Goal: Check status: Check status

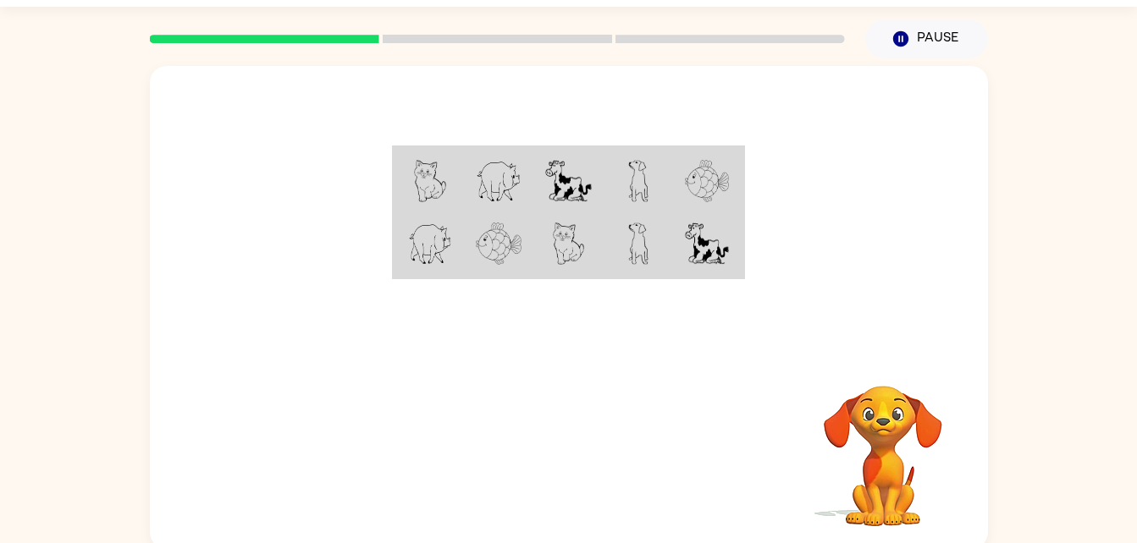
scroll to position [47, 0]
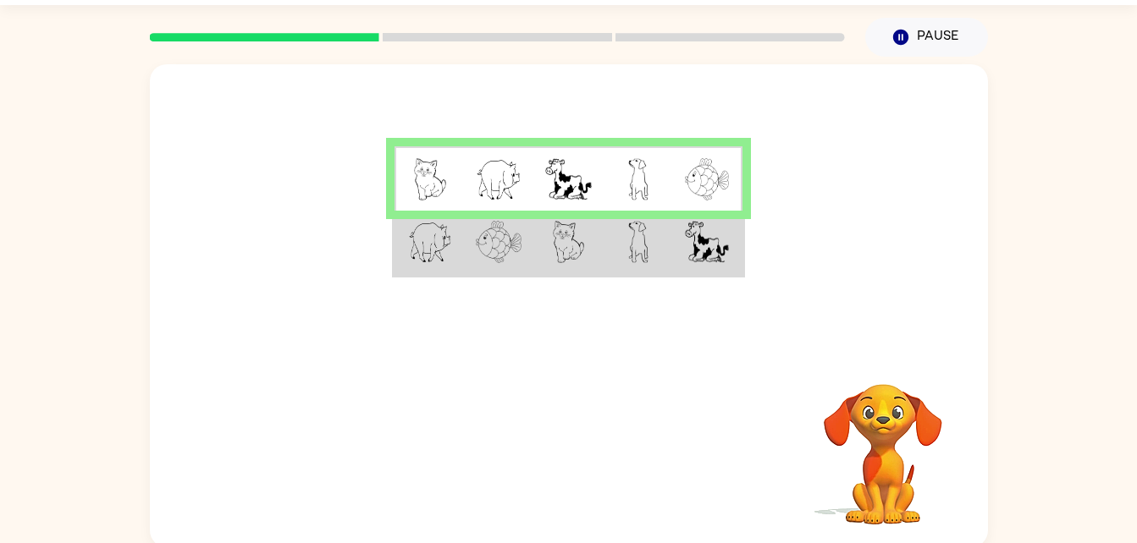
click at [433, 265] on td at bounding box center [428, 243] width 69 height 65
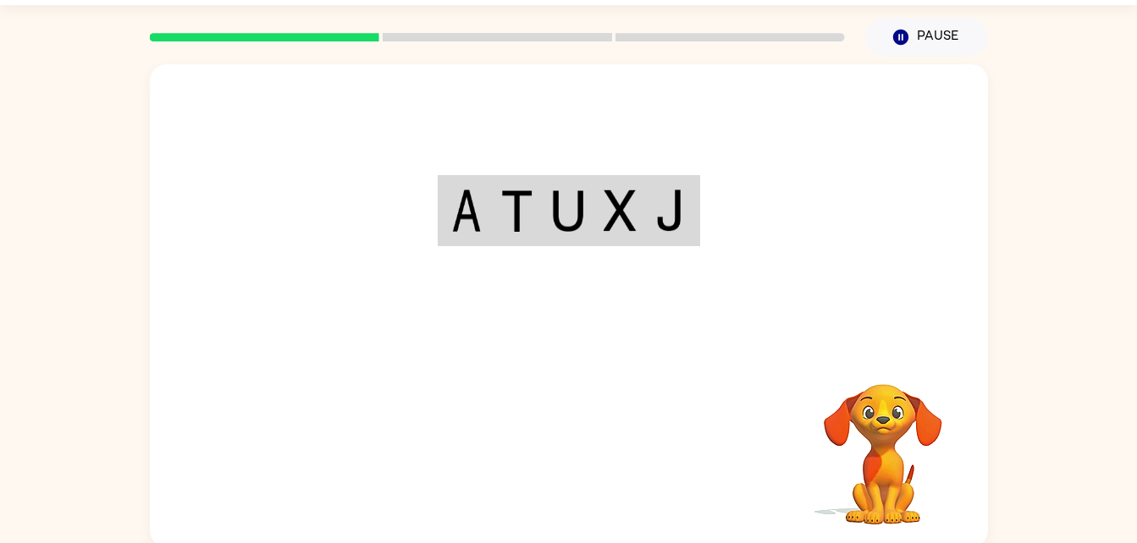
click at [542, 455] on div "Your browser must support playing .mp4 files to use Literably. Please try using…" at bounding box center [569, 305] width 838 height 483
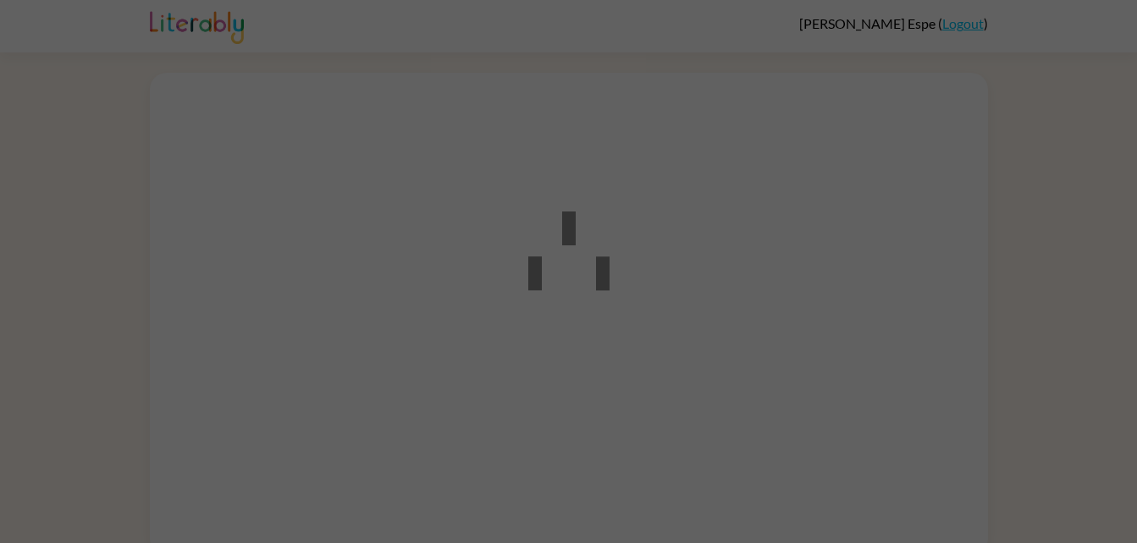
scroll to position [13, 0]
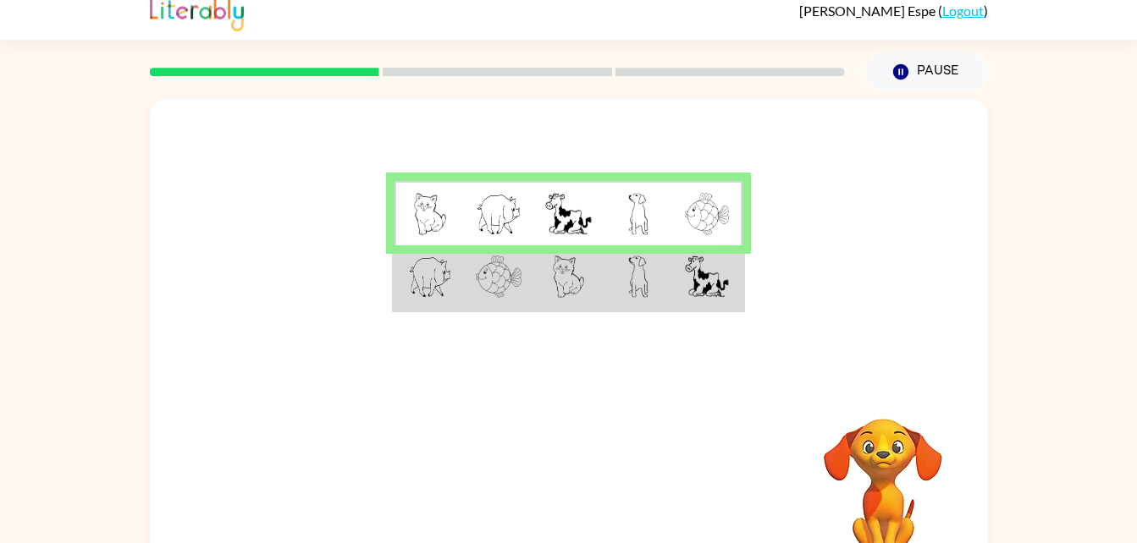
click at [593, 292] on td at bounding box center [567, 278] width 69 height 65
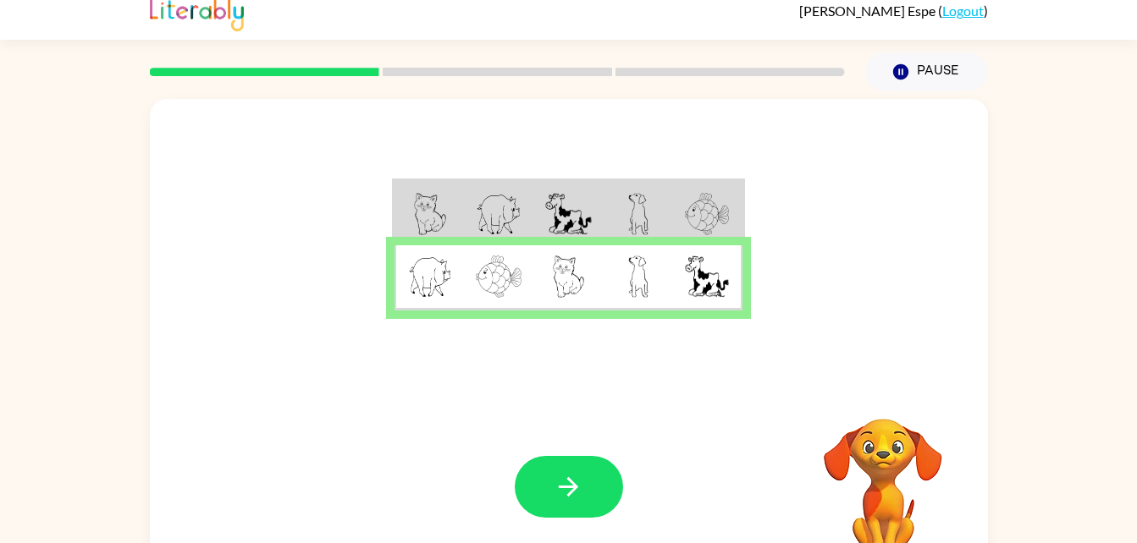
scroll to position [0, 0]
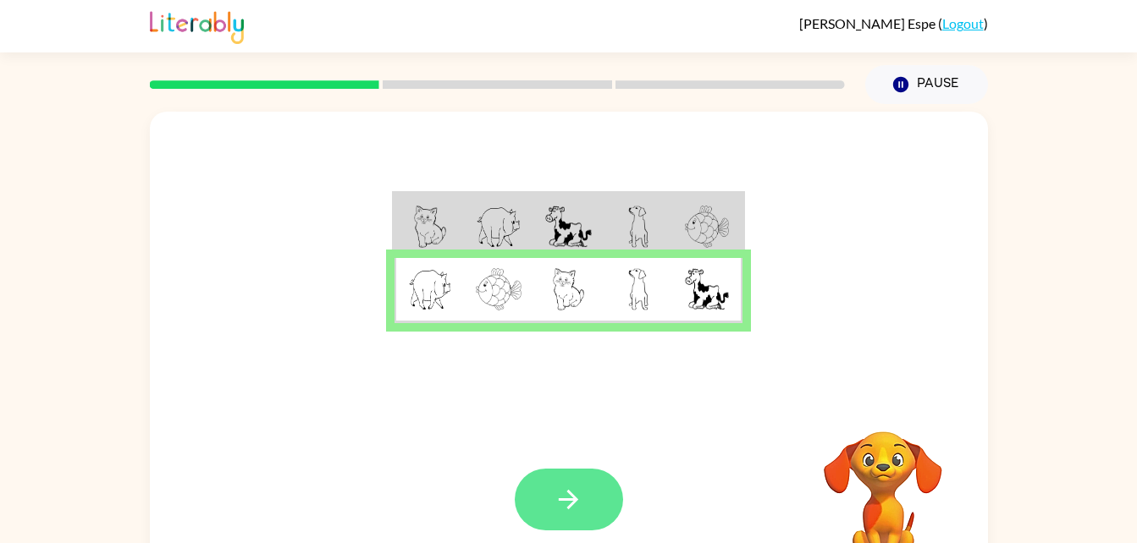
click at [606, 480] on button "button" at bounding box center [569, 500] width 108 height 62
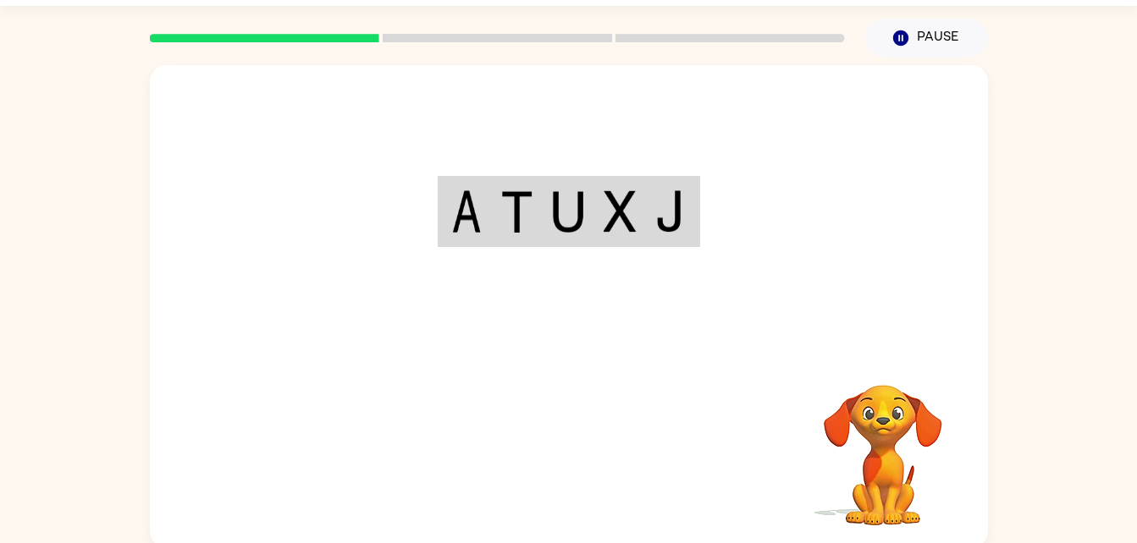
scroll to position [47, 0]
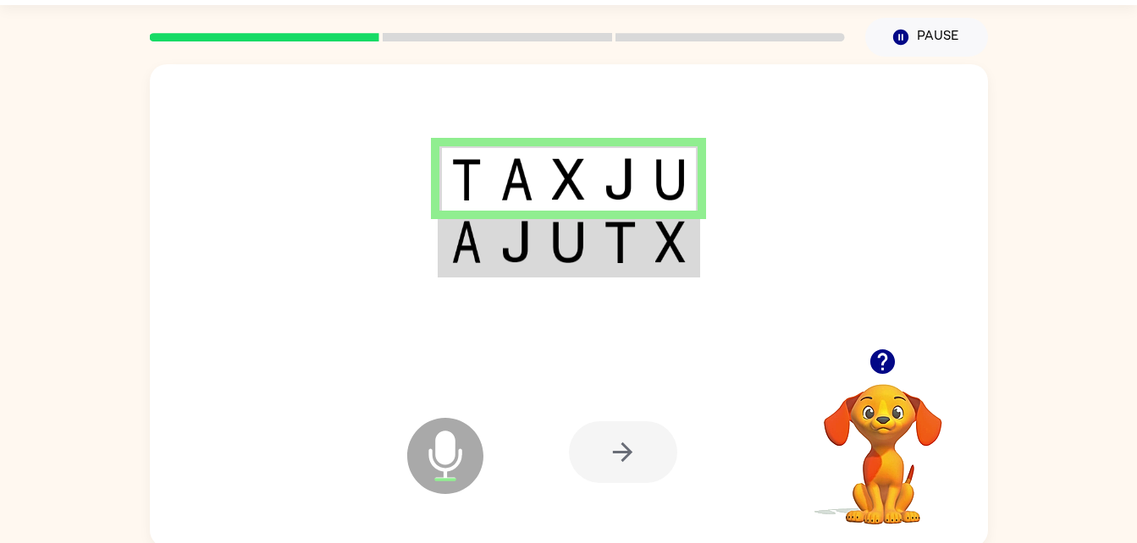
click at [598, 472] on div at bounding box center [623, 453] width 108 height 62
click at [615, 451] on div at bounding box center [623, 453] width 108 height 62
click at [545, 258] on td at bounding box center [569, 243] width 52 height 65
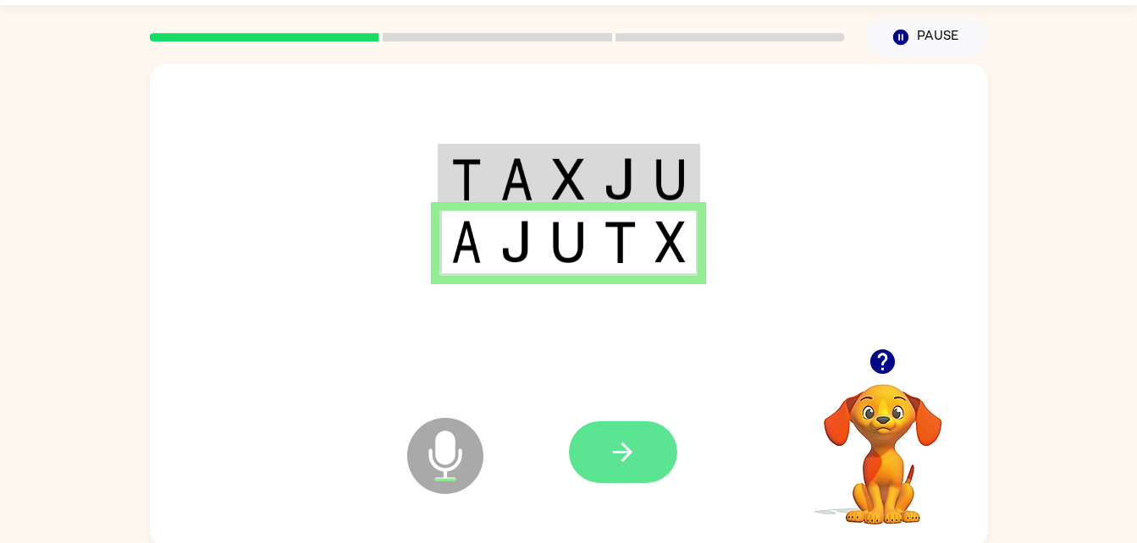
click at [612, 449] on icon "button" at bounding box center [623, 453] width 30 height 30
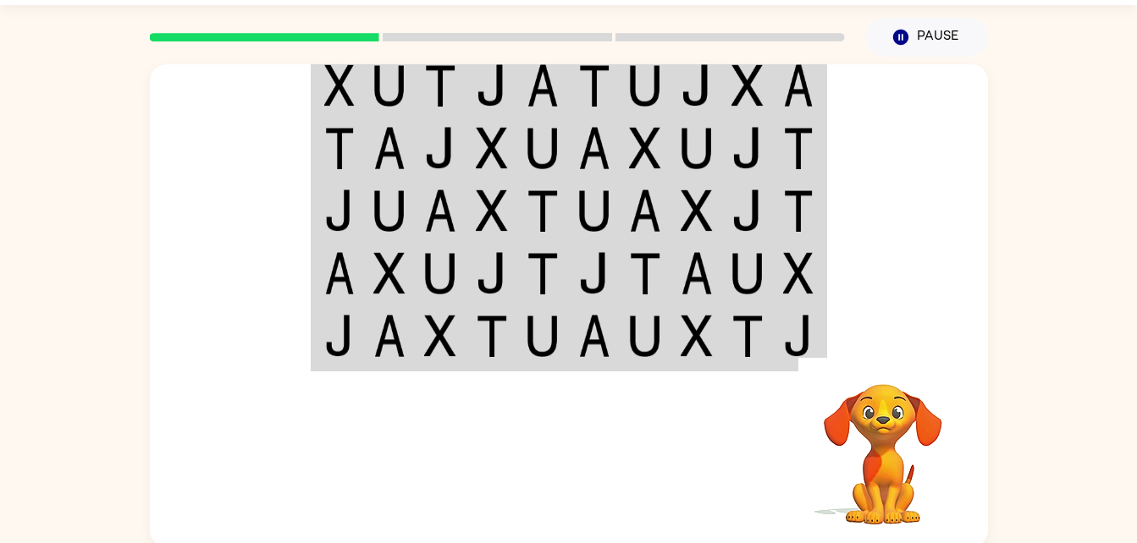
scroll to position [52, 0]
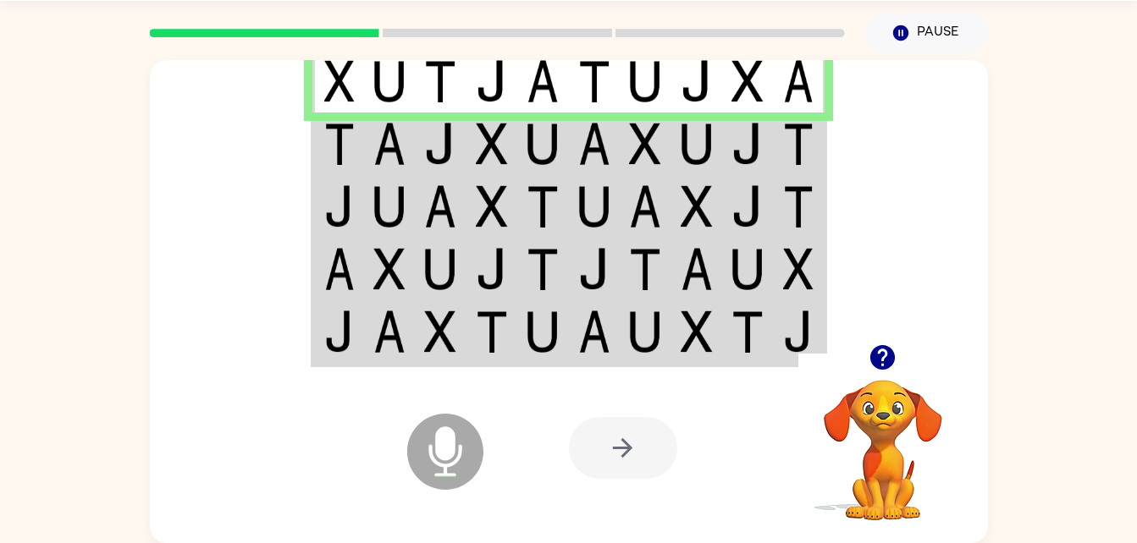
click at [598, 120] on td at bounding box center [595, 144] width 52 height 63
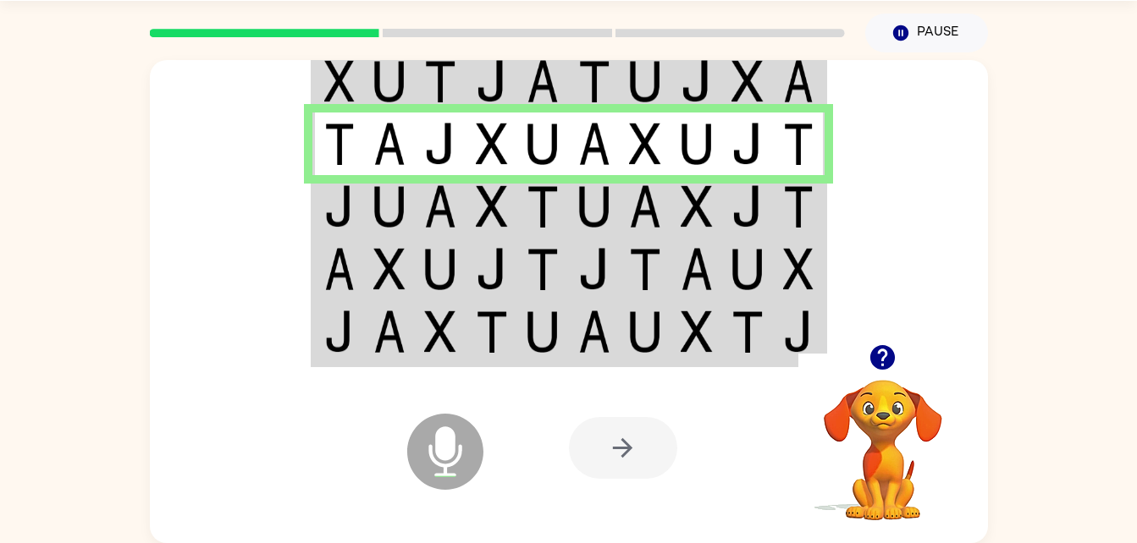
click at [764, 199] on img at bounding box center [747, 206] width 32 height 42
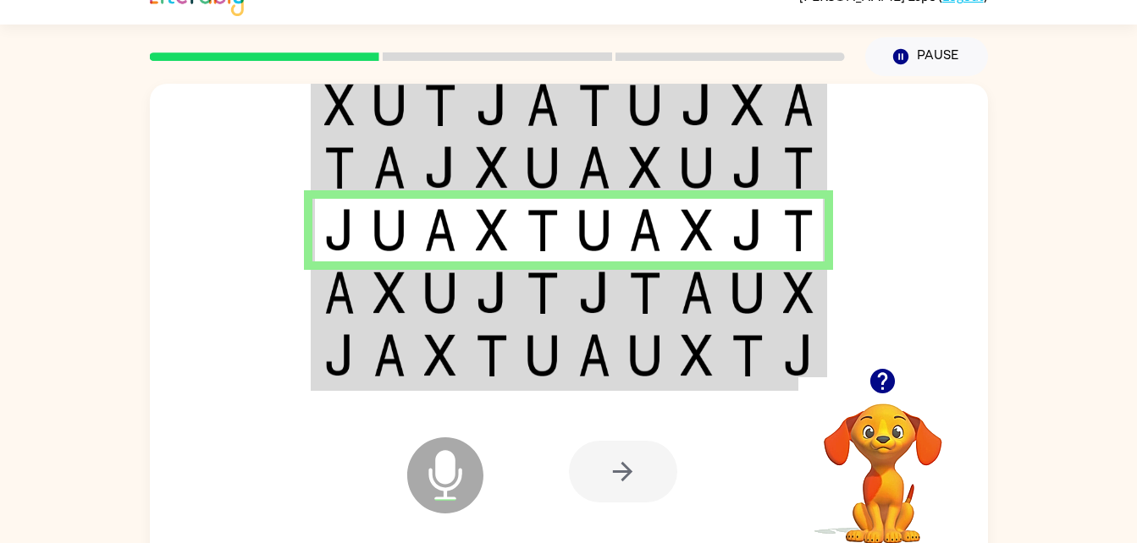
scroll to position [0, 0]
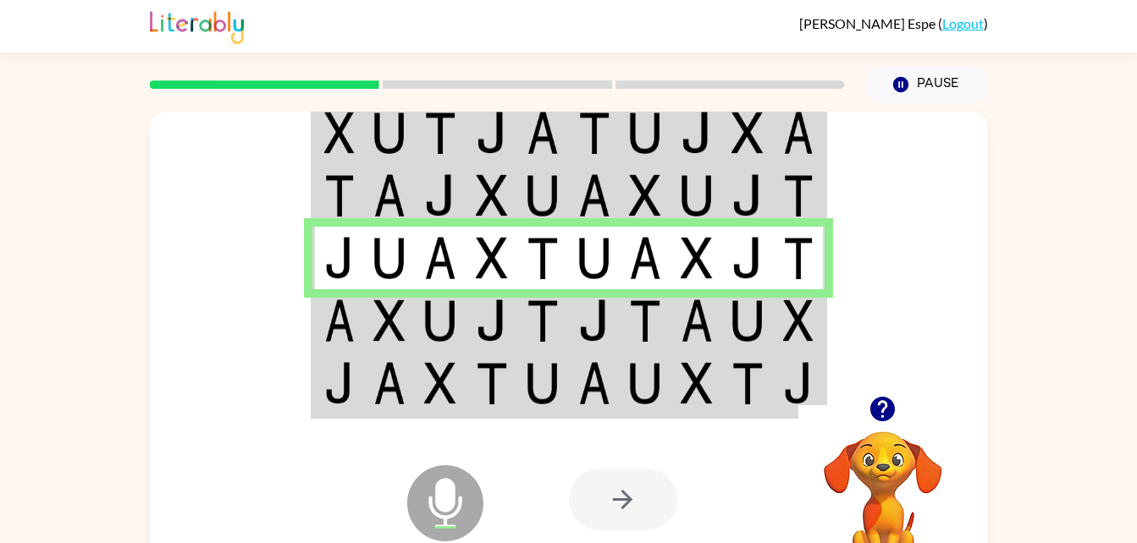
click at [639, 332] on img at bounding box center [645, 321] width 32 height 42
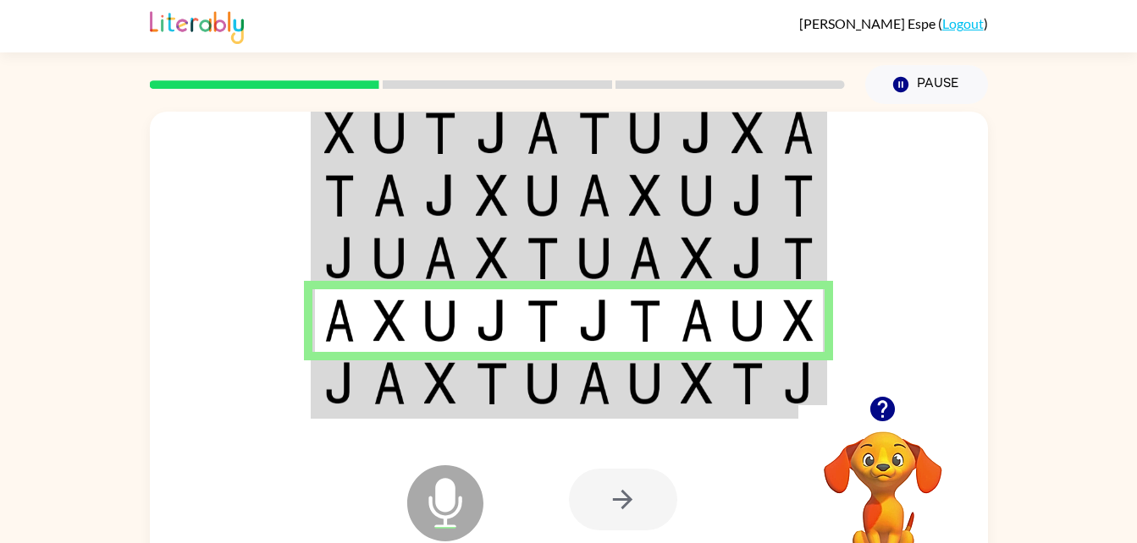
click at [676, 396] on td at bounding box center [697, 384] width 52 height 65
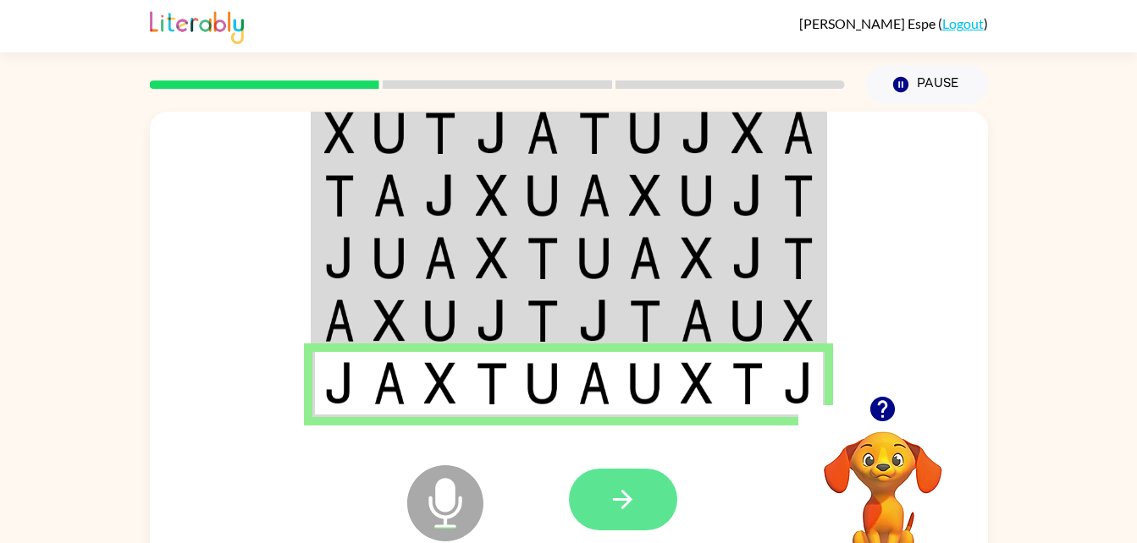
click at [639, 495] on button "button" at bounding box center [623, 500] width 108 height 62
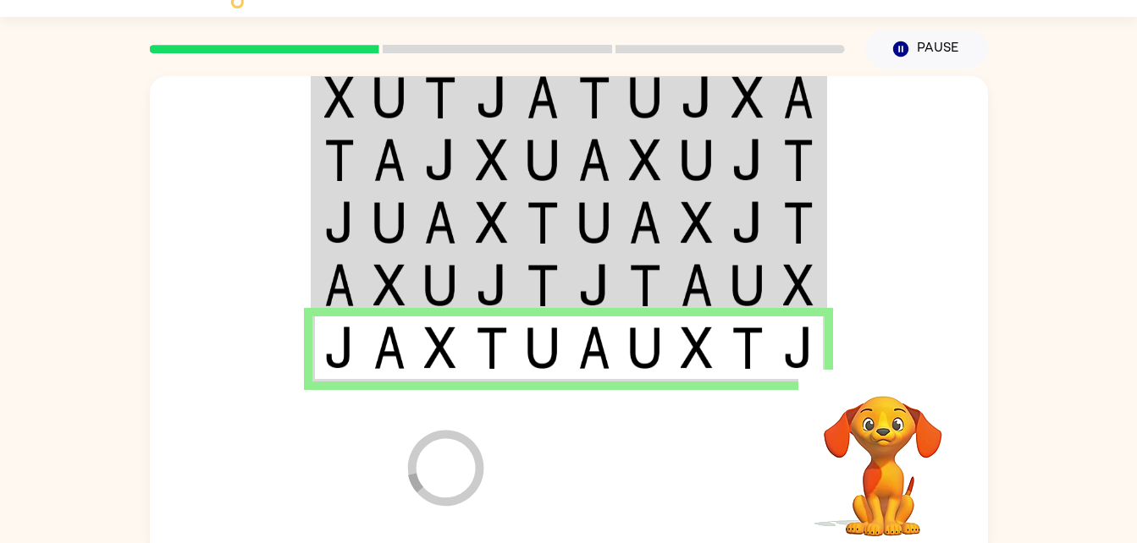
scroll to position [52, 0]
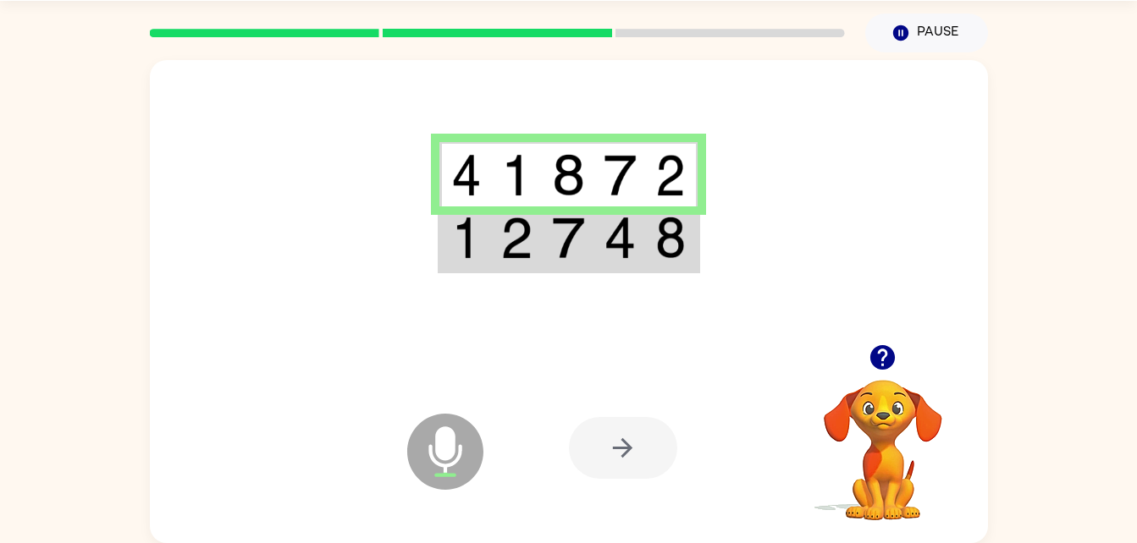
click at [549, 246] on td at bounding box center [569, 239] width 52 height 65
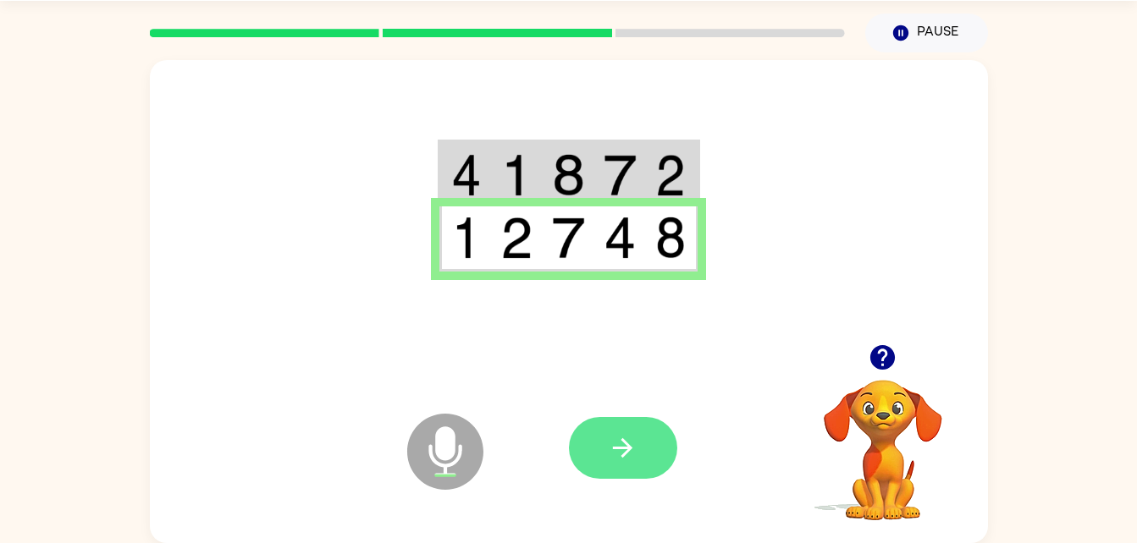
click at [637, 439] on icon "button" at bounding box center [623, 448] width 30 height 30
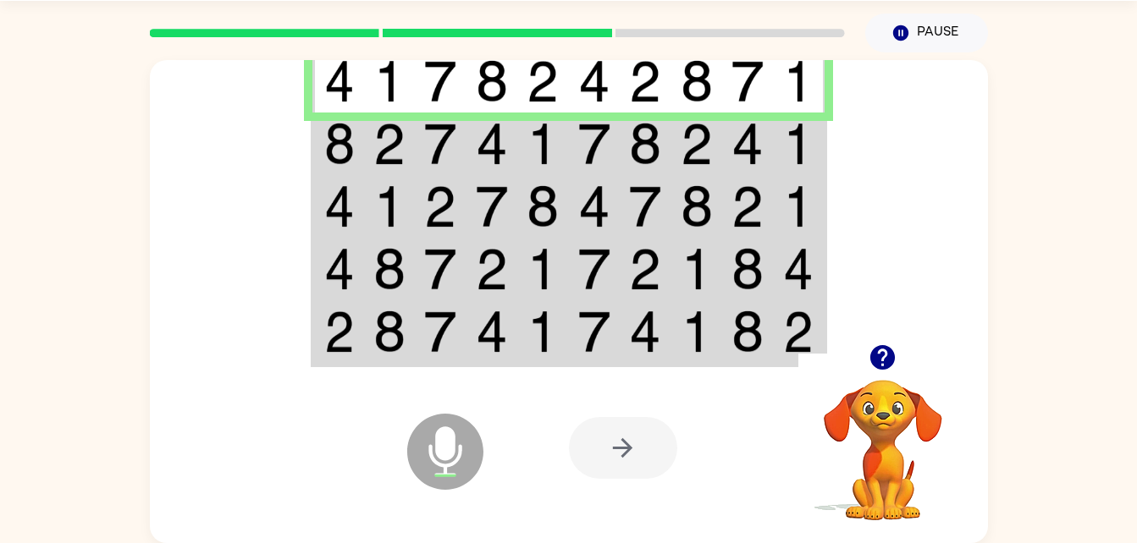
click at [604, 157] on img at bounding box center [594, 144] width 32 height 42
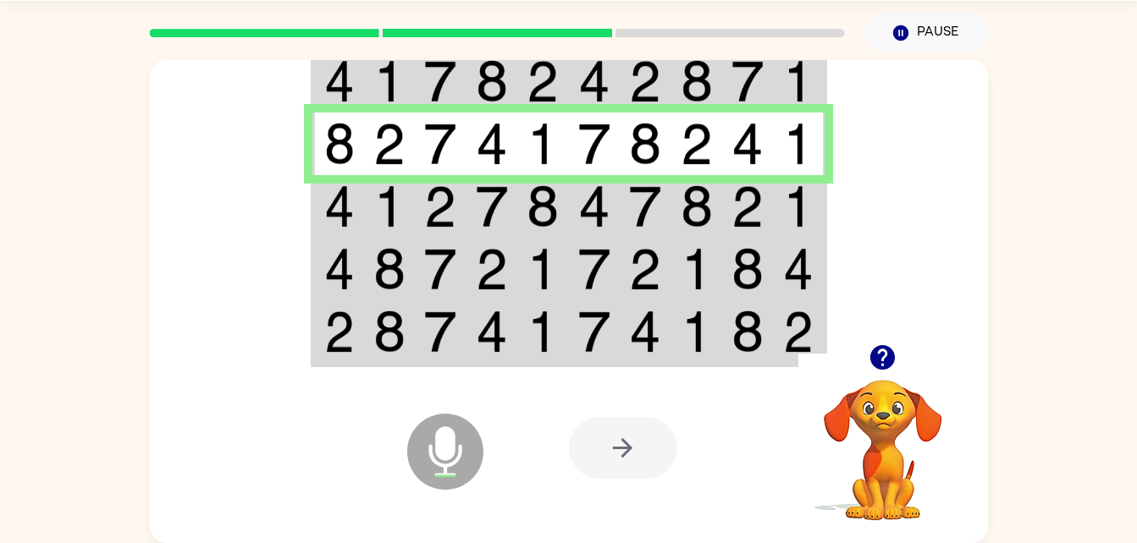
click at [774, 218] on td at bounding box center [800, 206] width 52 height 63
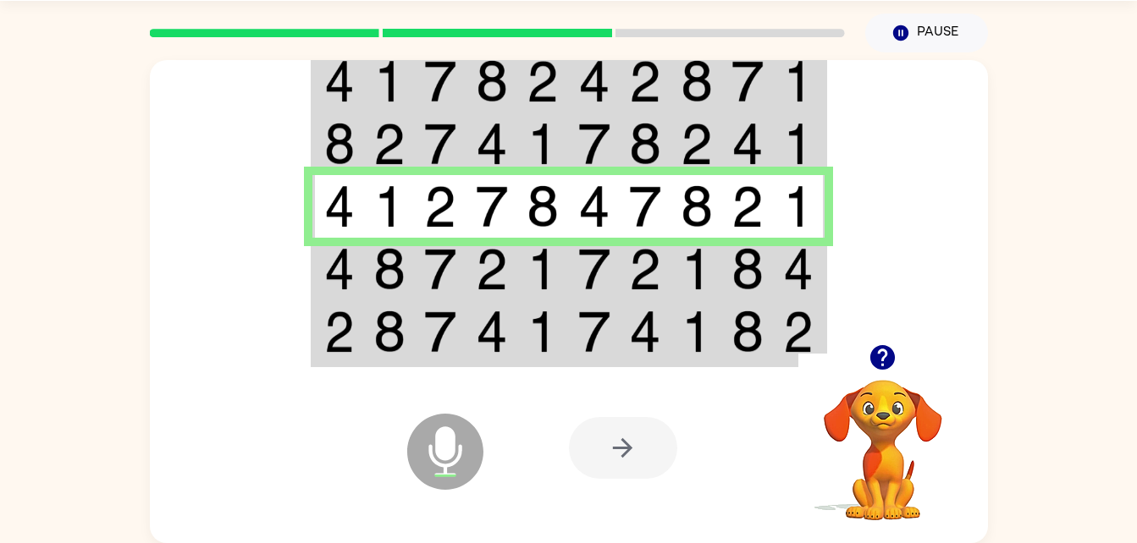
click at [767, 290] on td at bounding box center [748, 269] width 52 height 63
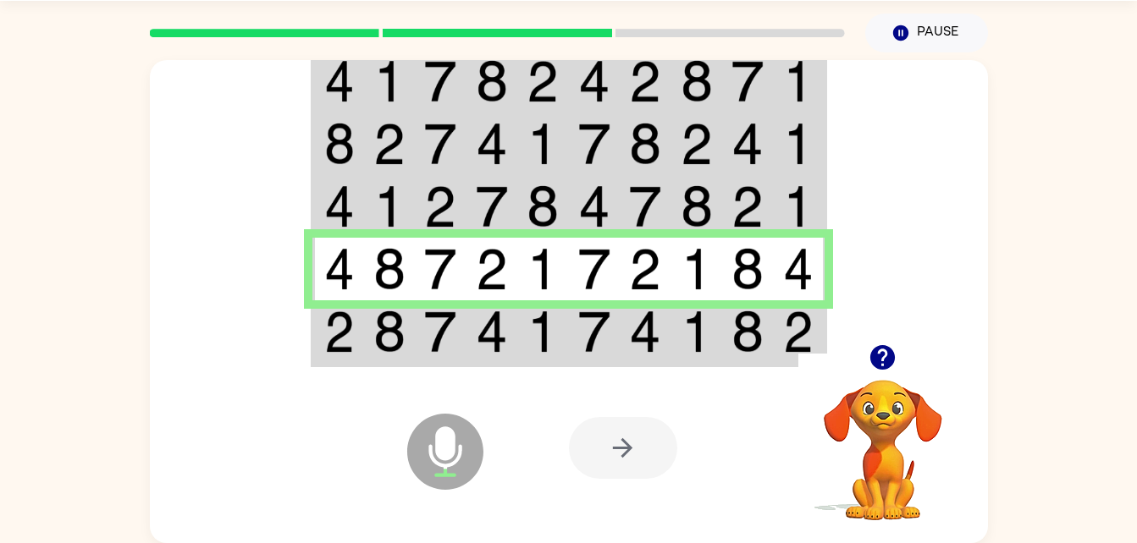
click at [693, 353] on div at bounding box center [694, 448] width 250 height 190
click at [731, 346] on td at bounding box center [748, 333] width 52 height 65
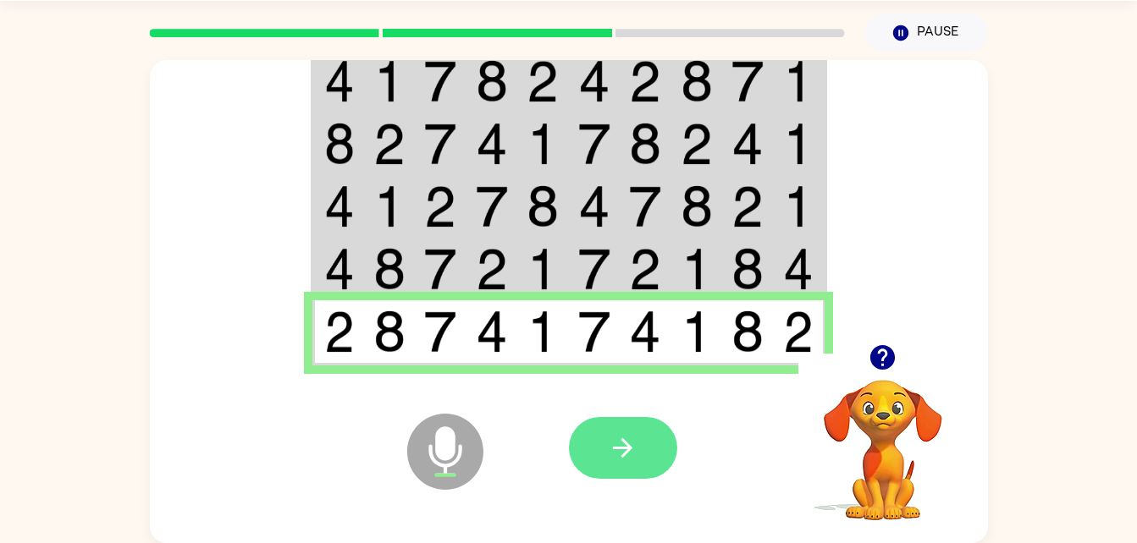
click at [615, 445] on icon "button" at bounding box center [623, 448] width 30 height 30
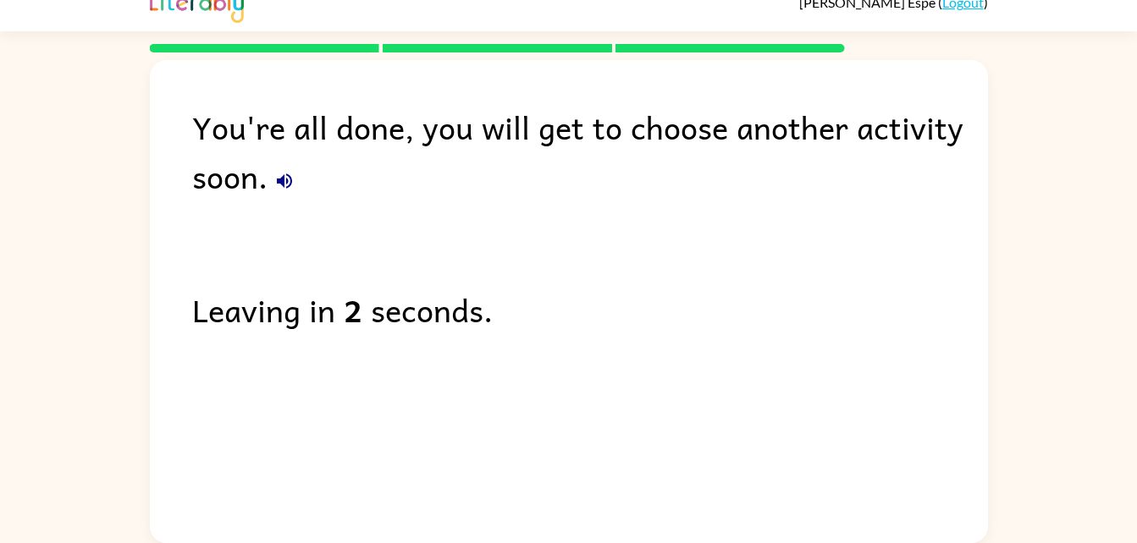
scroll to position [21, 0]
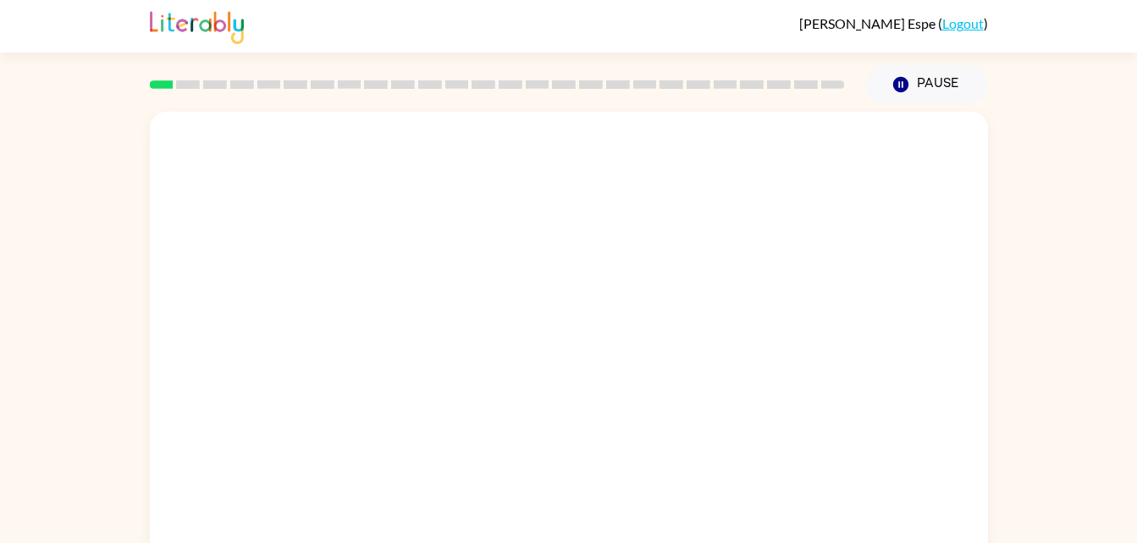
scroll to position [52, 0]
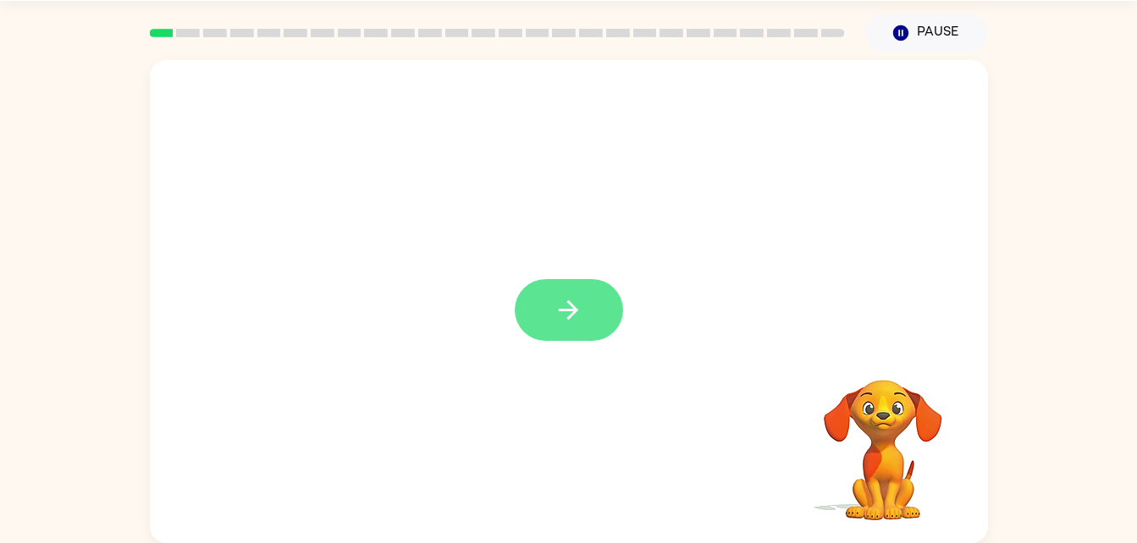
click at [560, 313] on icon "button" at bounding box center [569, 310] width 30 height 30
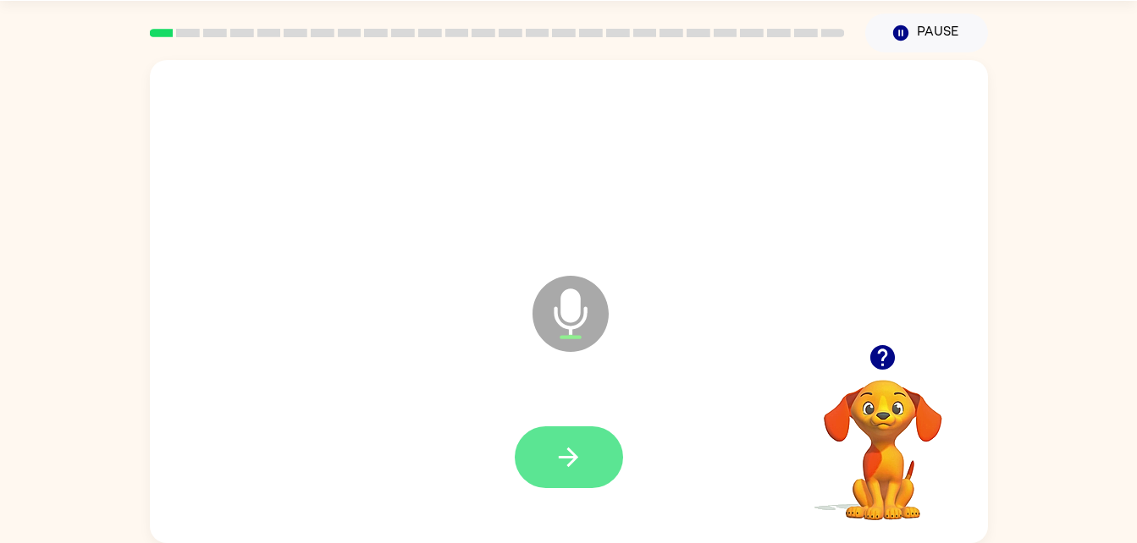
click at [548, 473] on button "button" at bounding box center [569, 458] width 108 height 62
click at [595, 458] on button "button" at bounding box center [569, 458] width 108 height 62
click at [586, 464] on button "button" at bounding box center [569, 458] width 108 height 62
click at [567, 472] on button "button" at bounding box center [569, 458] width 108 height 62
click at [556, 481] on button "button" at bounding box center [569, 458] width 108 height 62
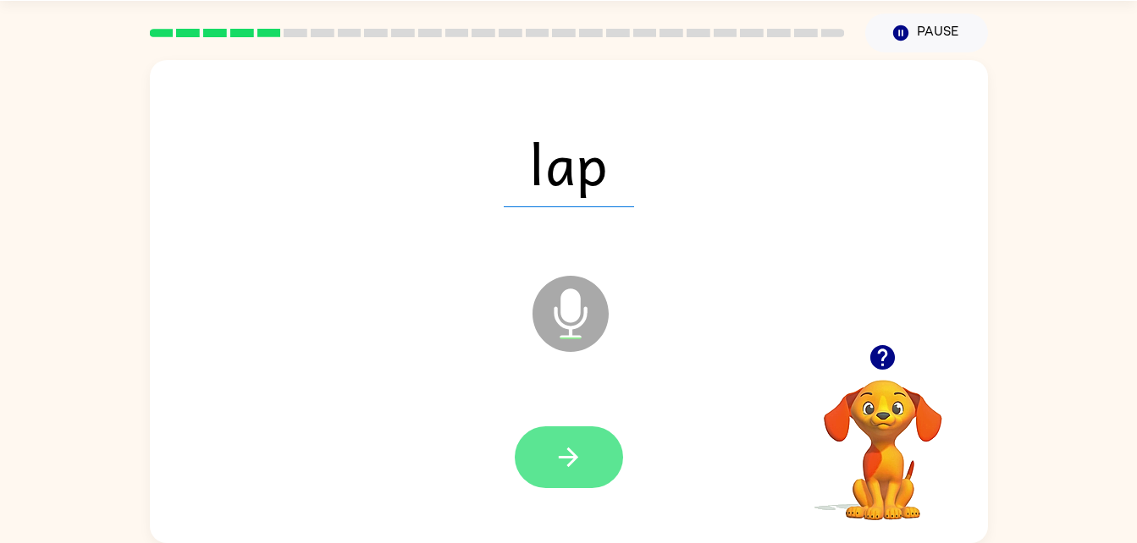
click at [586, 446] on button "button" at bounding box center [569, 458] width 108 height 62
click at [565, 479] on button "button" at bounding box center [569, 458] width 108 height 62
click at [563, 454] on icon "button" at bounding box center [569, 458] width 30 height 30
click at [561, 450] on icon "button" at bounding box center [569, 458] width 30 height 30
click at [583, 456] on button "button" at bounding box center [569, 458] width 108 height 62
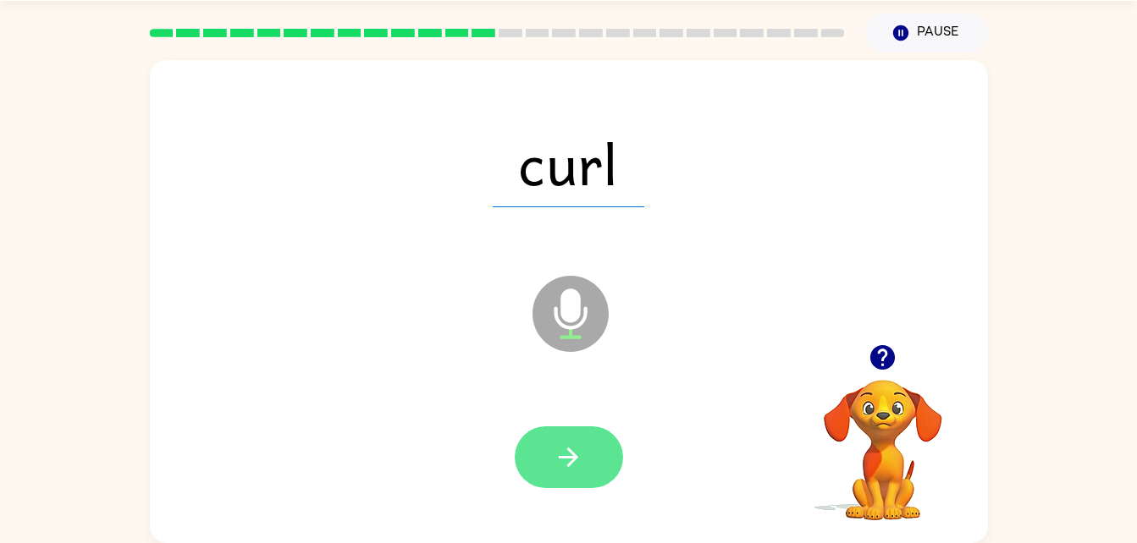
click at [563, 460] on icon "button" at bounding box center [569, 458] width 30 height 30
click at [581, 474] on button "button" at bounding box center [569, 458] width 108 height 62
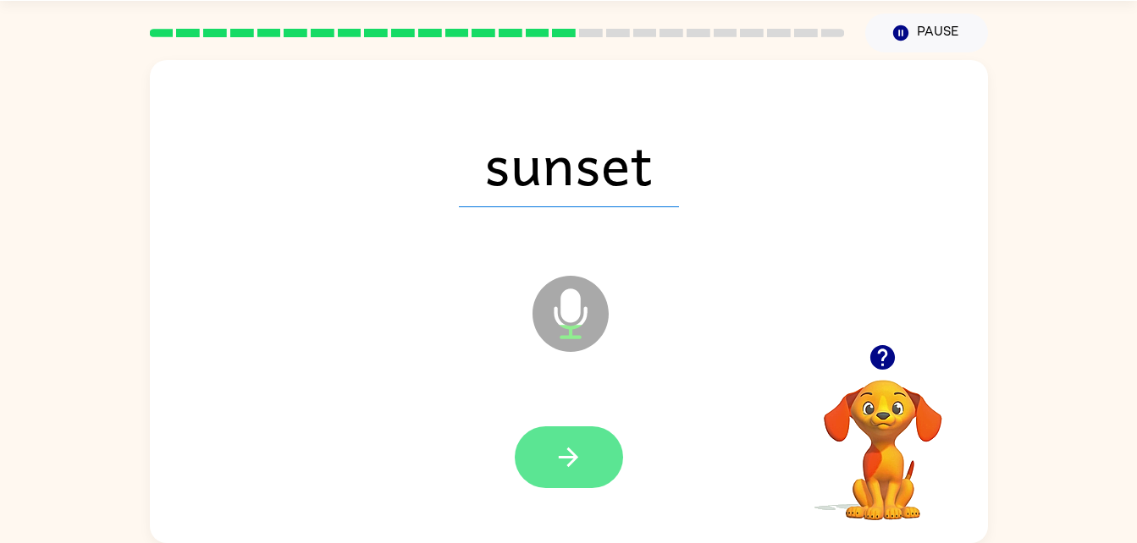
click at [577, 465] on icon "button" at bounding box center [569, 458] width 30 height 30
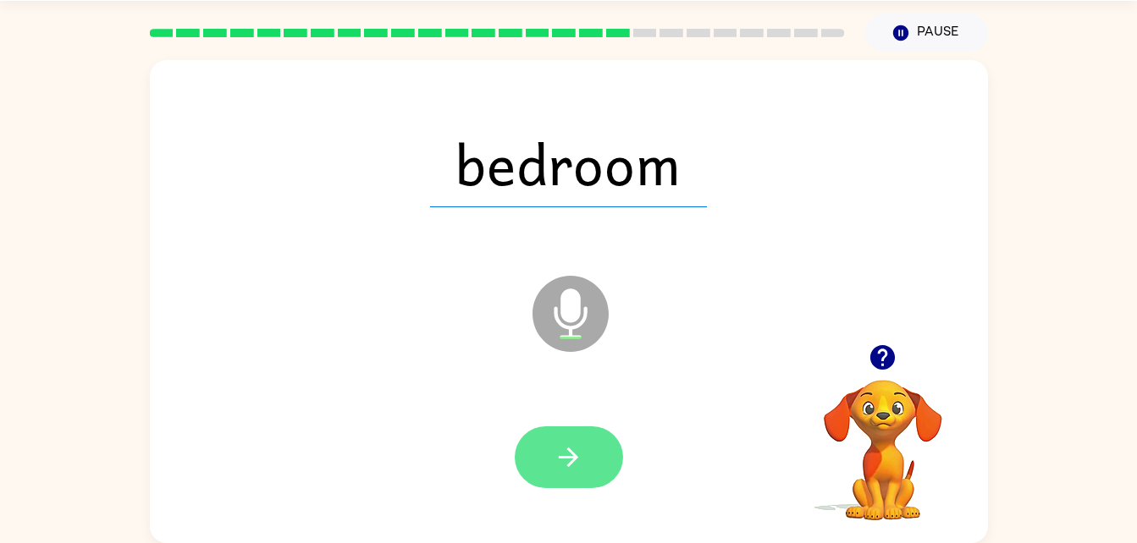
click at [567, 463] on icon "button" at bounding box center [569, 458] width 30 height 30
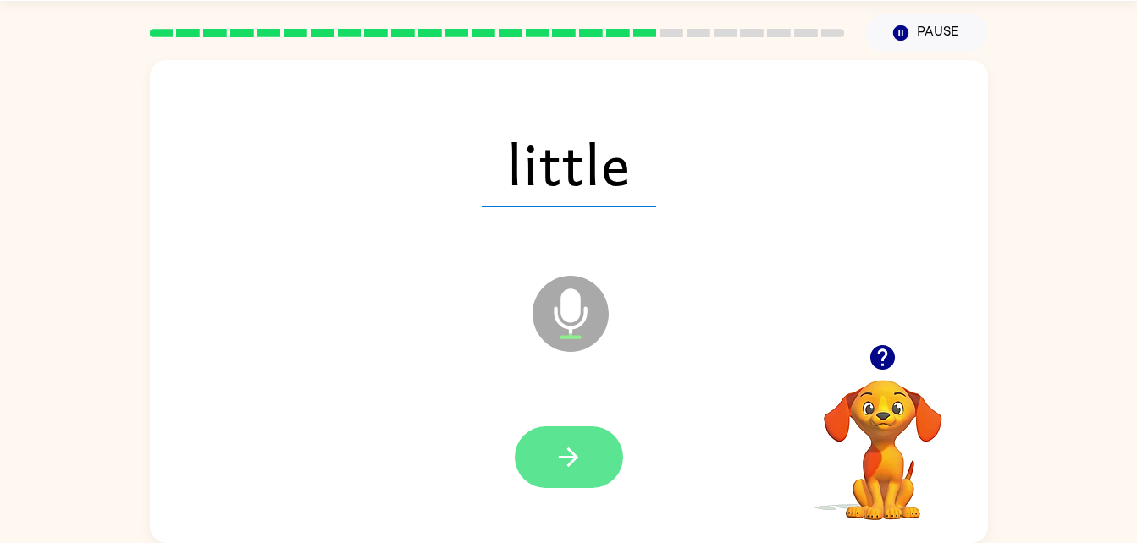
click at [573, 468] on icon "button" at bounding box center [569, 458] width 30 height 30
click at [591, 458] on button "button" at bounding box center [569, 458] width 108 height 62
click at [583, 468] on button "button" at bounding box center [569, 458] width 108 height 62
click at [575, 450] on icon "button" at bounding box center [569, 458] width 30 height 30
click at [576, 480] on button "button" at bounding box center [569, 458] width 108 height 62
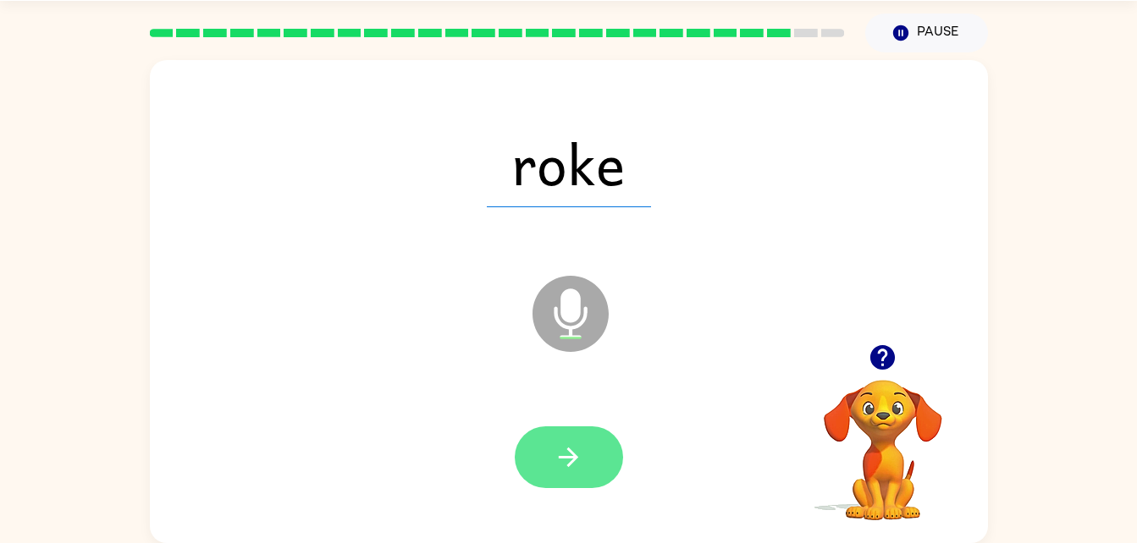
click at [587, 461] on button "button" at bounding box center [569, 458] width 108 height 62
click at [574, 483] on button "button" at bounding box center [569, 458] width 108 height 62
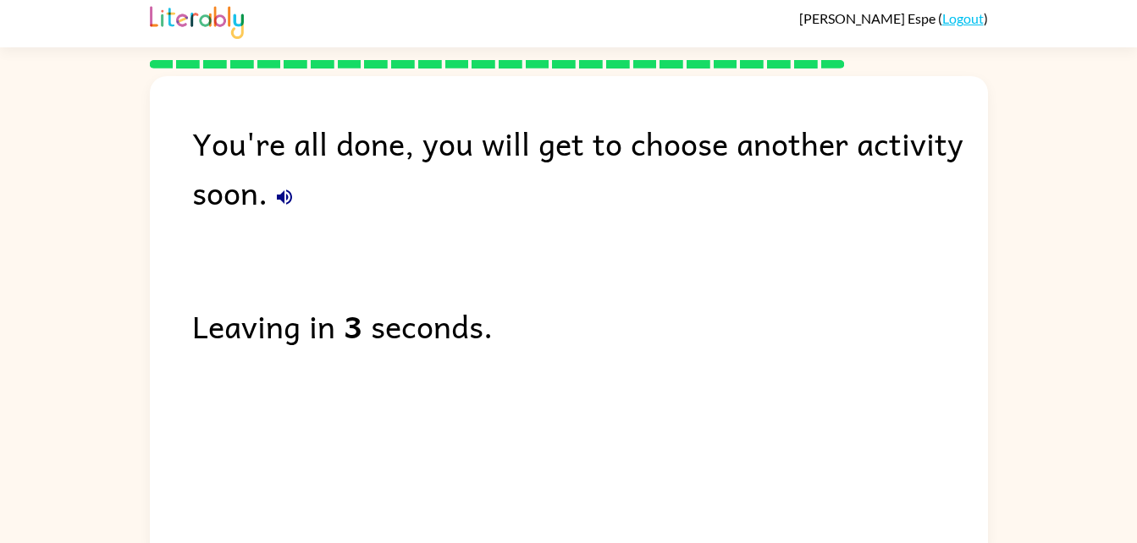
scroll to position [0, 0]
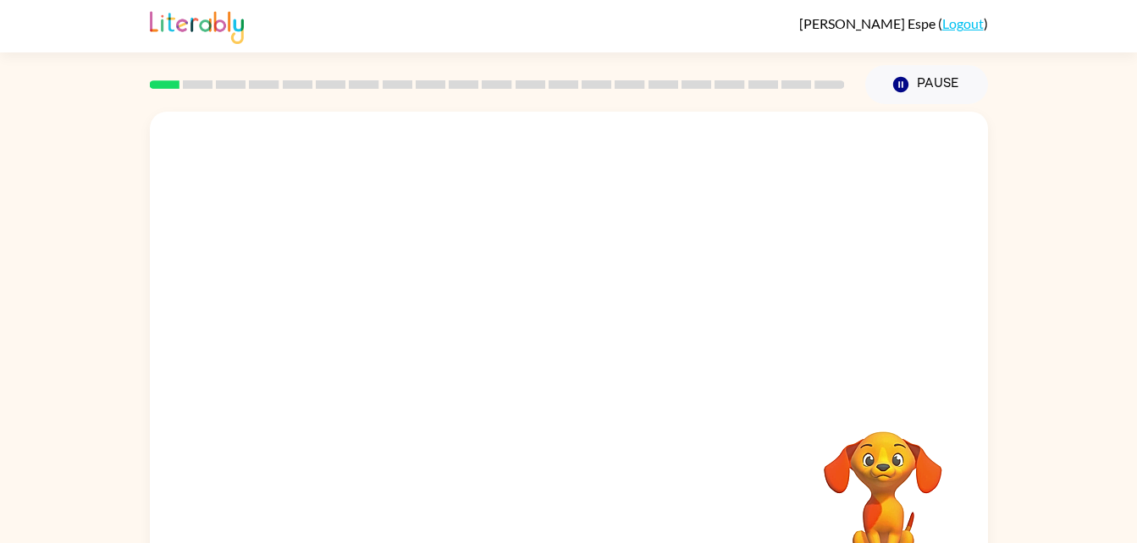
scroll to position [52, 0]
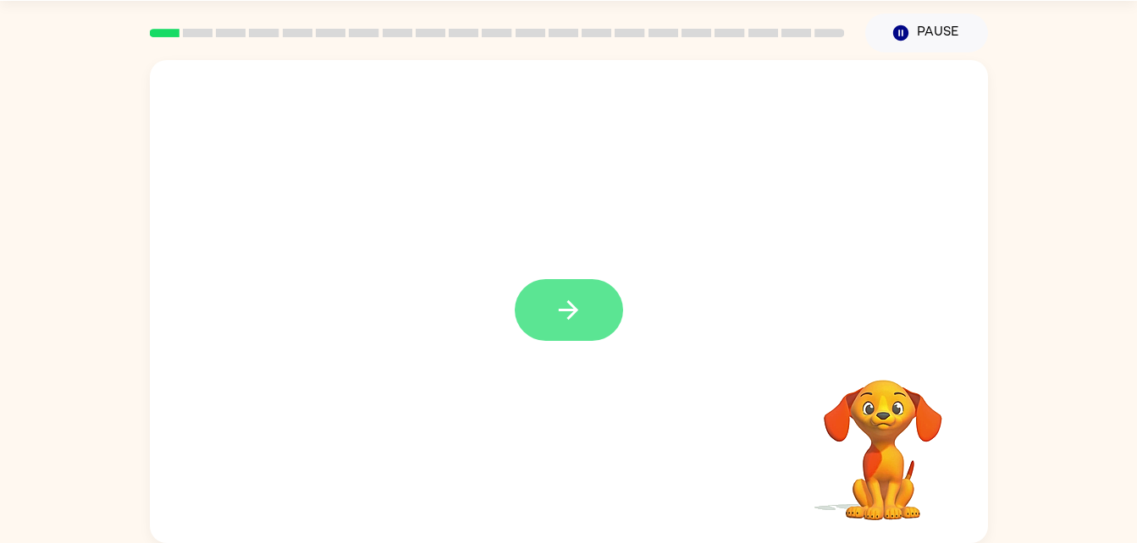
click at [584, 305] on button "button" at bounding box center [569, 310] width 108 height 62
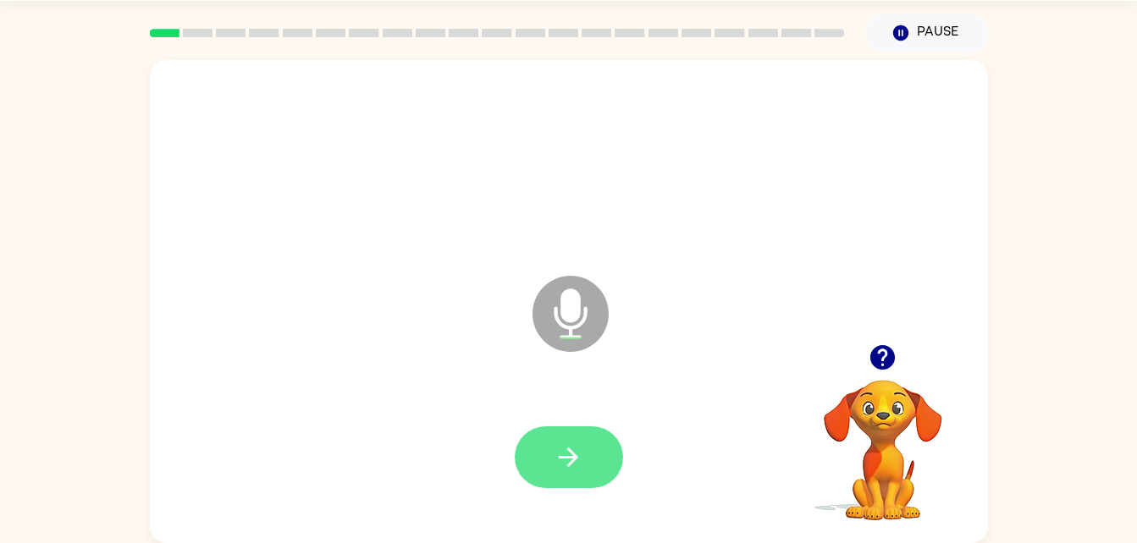
click at [601, 429] on button "button" at bounding box center [569, 458] width 108 height 62
click at [579, 444] on icon "button" at bounding box center [569, 458] width 30 height 30
click at [584, 472] on button "button" at bounding box center [569, 458] width 108 height 62
click at [554, 460] on icon "button" at bounding box center [569, 458] width 30 height 30
click at [574, 457] on icon "button" at bounding box center [568, 457] width 19 height 19
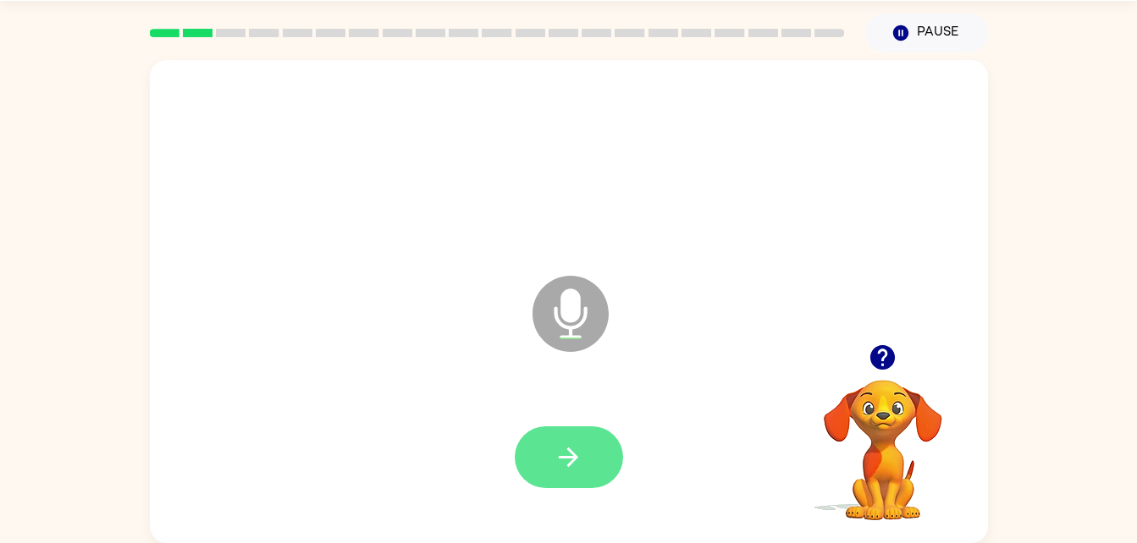
click at [573, 449] on icon "button" at bounding box center [569, 458] width 30 height 30
click at [584, 451] on button "button" at bounding box center [569, 458] width 108 height 62
click at [552, 472] on button "button" at bounding box center [569, 458] width 108 height 62
click at [566, 459] on icon "button" at bounding box center [569, 458] width 30 height 30
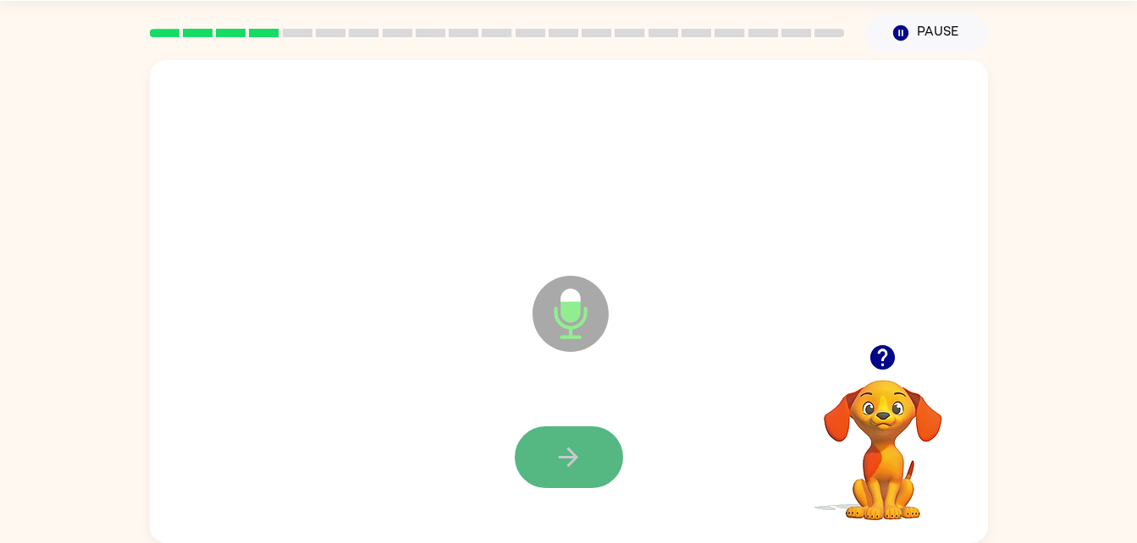
click at [574, 451] on icon "button" at bounding box center [569, 458] width 30 height 30
click at [549, 486] on button "button" at bounding box center [569, 458] width 108 height 62
click at [550, 448] on button "button" at bounding box center [569, 458] width 108 height 62
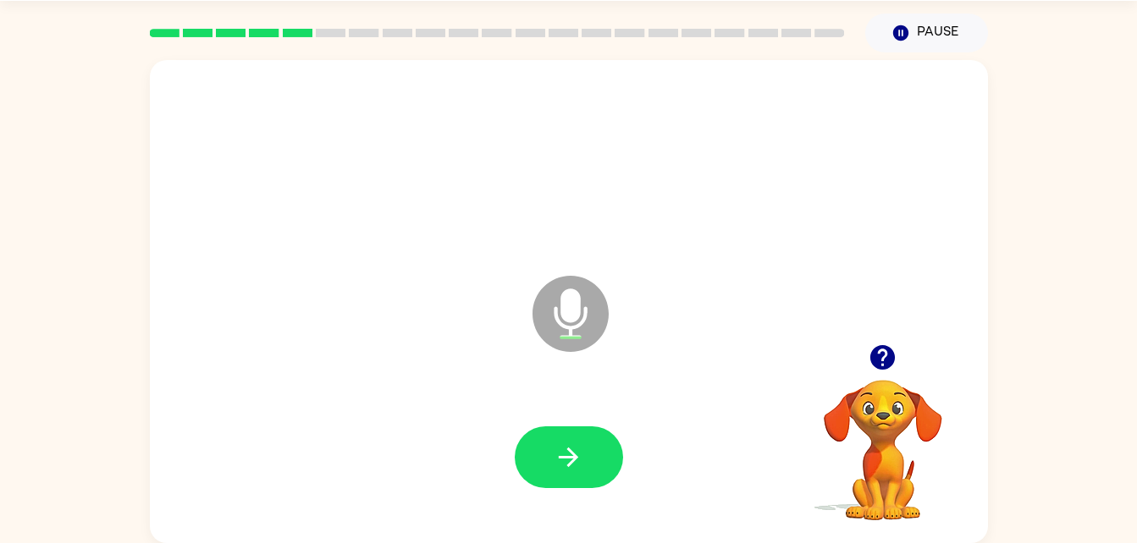
click at [883, 361] on icon "button" at bounding box center [883, 358] width 30 height 30
click at [575, 452] on icon "button" at bounding box center [569, 458] width 30 height 30
click at [573, 446] on icon "button" at bounding box center [569, 458] width 30 height 30
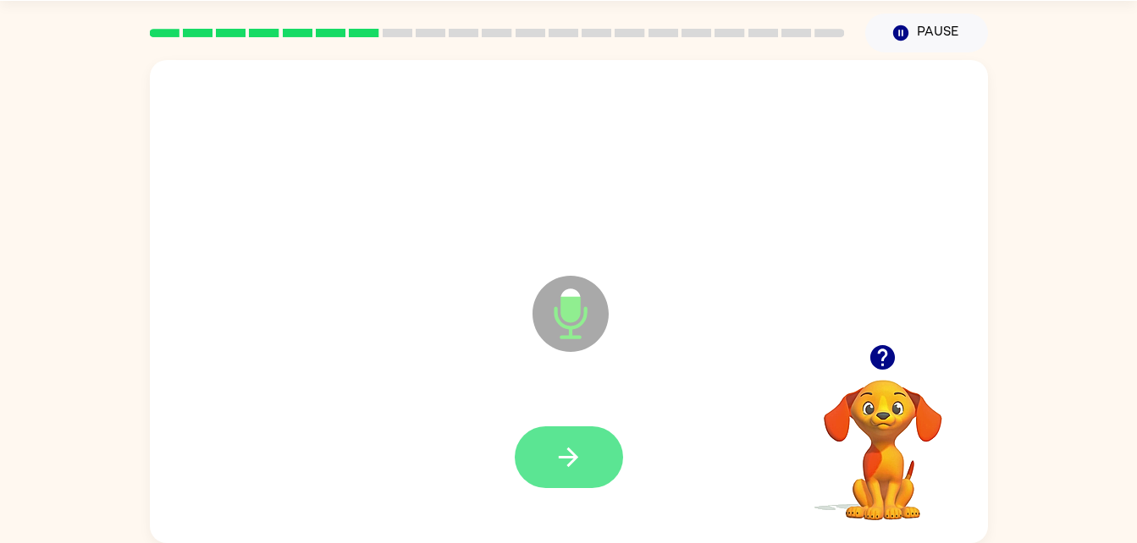
click at [528, 465] on button "button" at bounding box center [569, 458] width 108 height 62
click at [582, 465] on icon "button" at bounding box center [569, 458] width 30 height 30
click at [521, 473] on button "button" at bounding box center [569, 458] width 108 height 62
click at [574, 450] on icon "button" at bounding box center [569, 458] width 30 height 30
click at [588, 449] on button "button" at bounding box center [569, 458] width 108 height 62
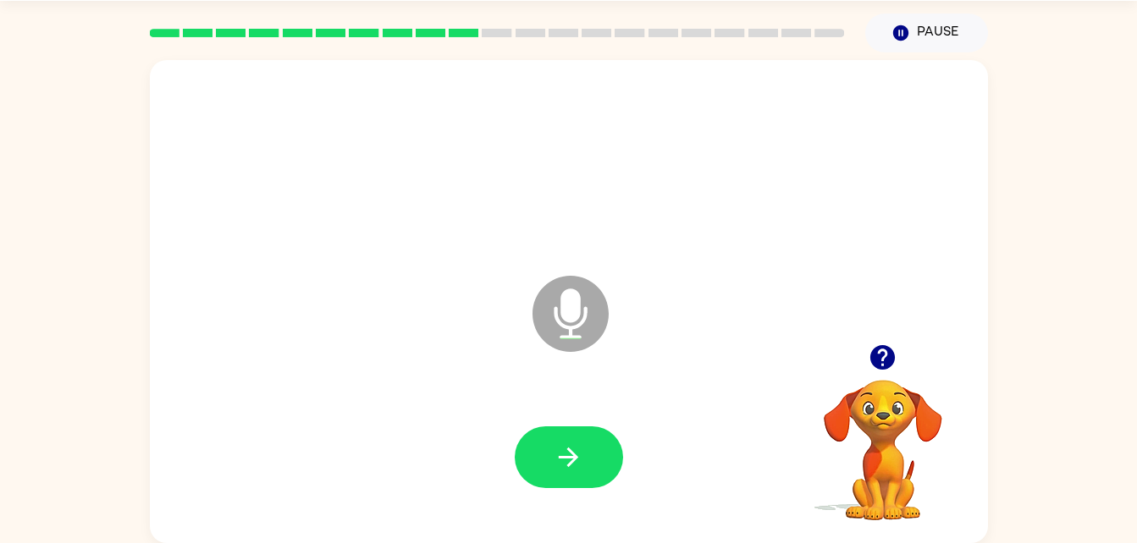
click at [644, 483] on div at bounding box center [569, 458] width 804 height 139
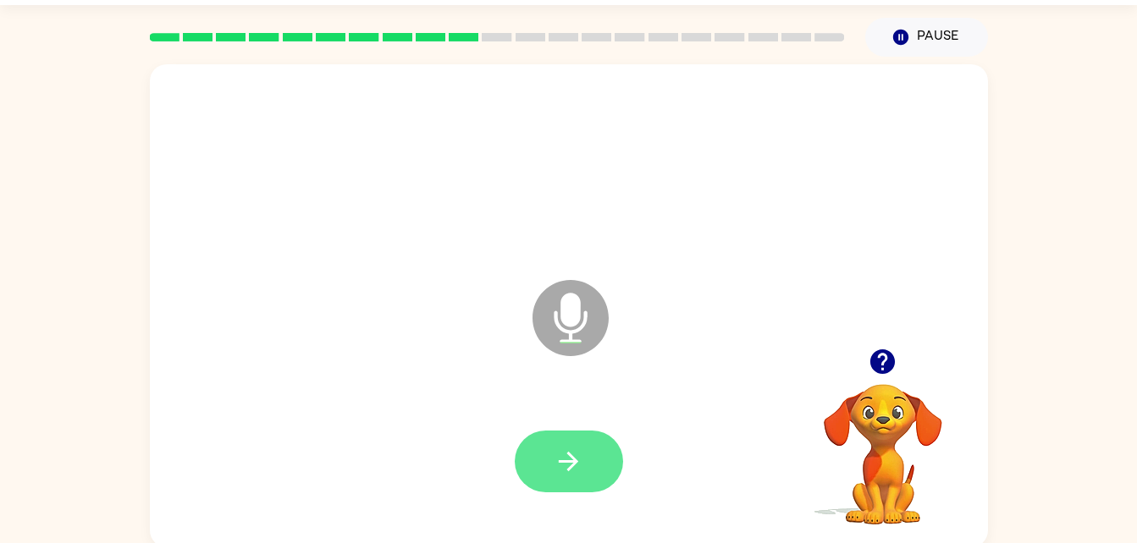
click at [573, 458] on icon "button" at bounding box center [568, 461] width 19 height 19
click at [596, 466] on button "button" at bounding box center [569, 462] width 108 height 62
click at [564, 450] on icon "button" at bounding box center [569, 462] width 30 height 30
click at [571, 469] on icon "button" at bounding box center [568, 461] width 19 height 19
click at [554, 460] on icon "button" at bounding box center [569, 462] width 30 height 30
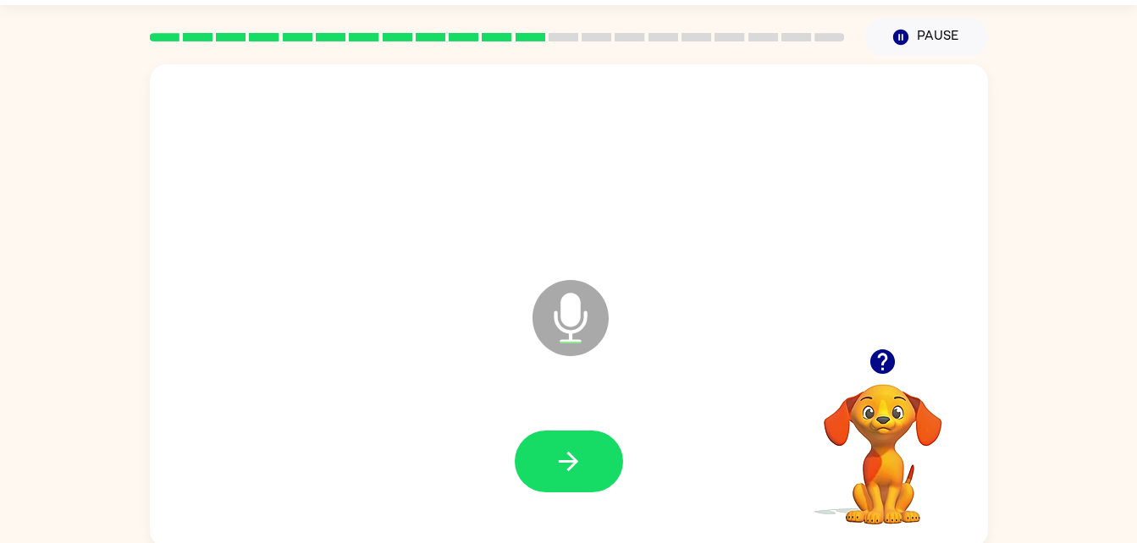
click at [582, 503] on div at bounding box center [569, 462] width 804 height 139
click at [586, 464] on button "button" at bounding box center [569, 462] width 108 height 62
click at [593, 466] on button "button" at bounding box center [569, 462] width 108 height 62
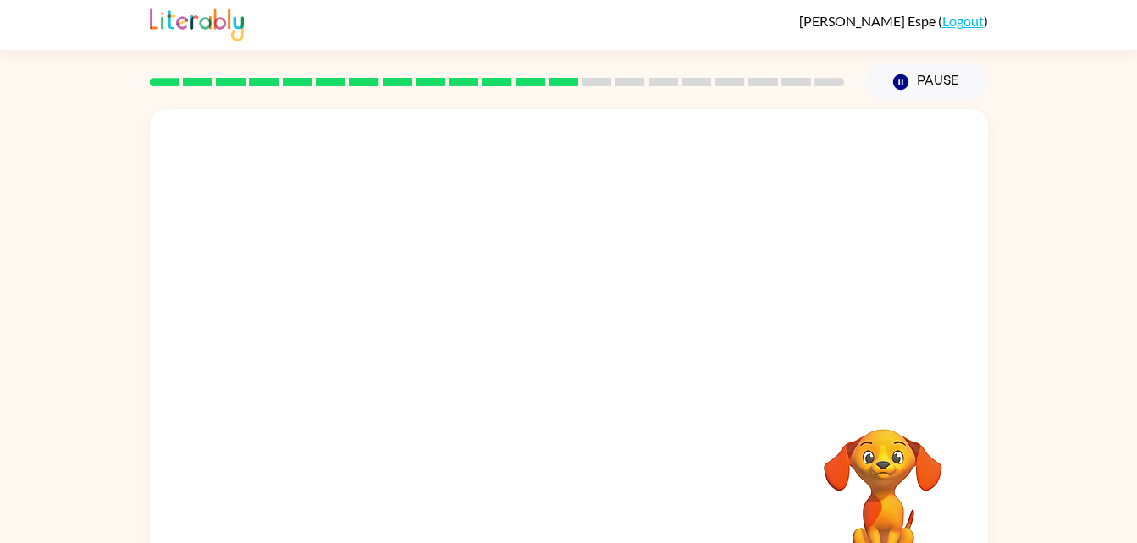
scroll to position [52, 0]
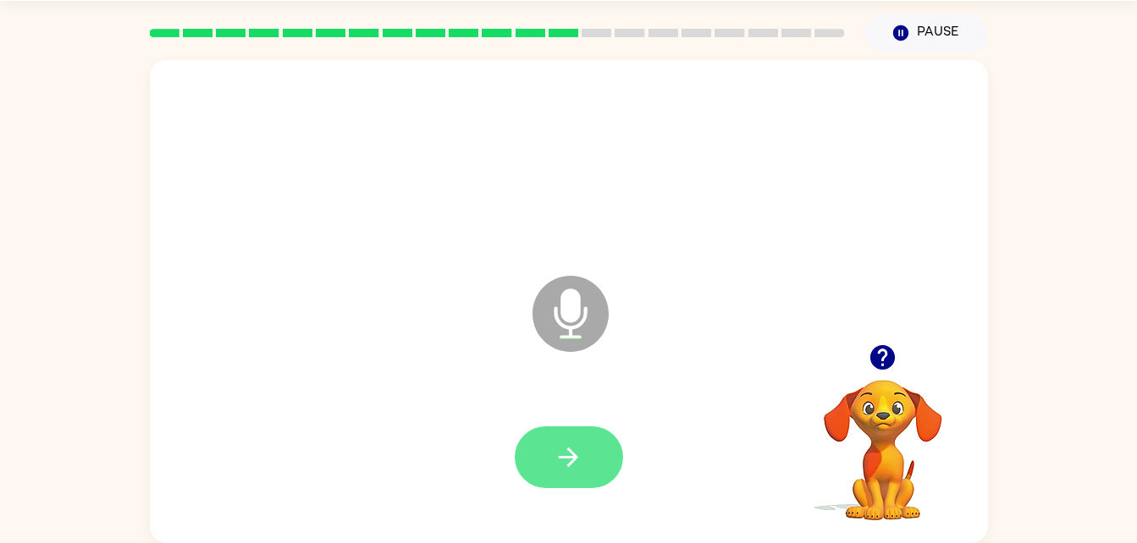
click at [579, 469] on icon "button" at bounding box center [569, 458] width 30 height 30
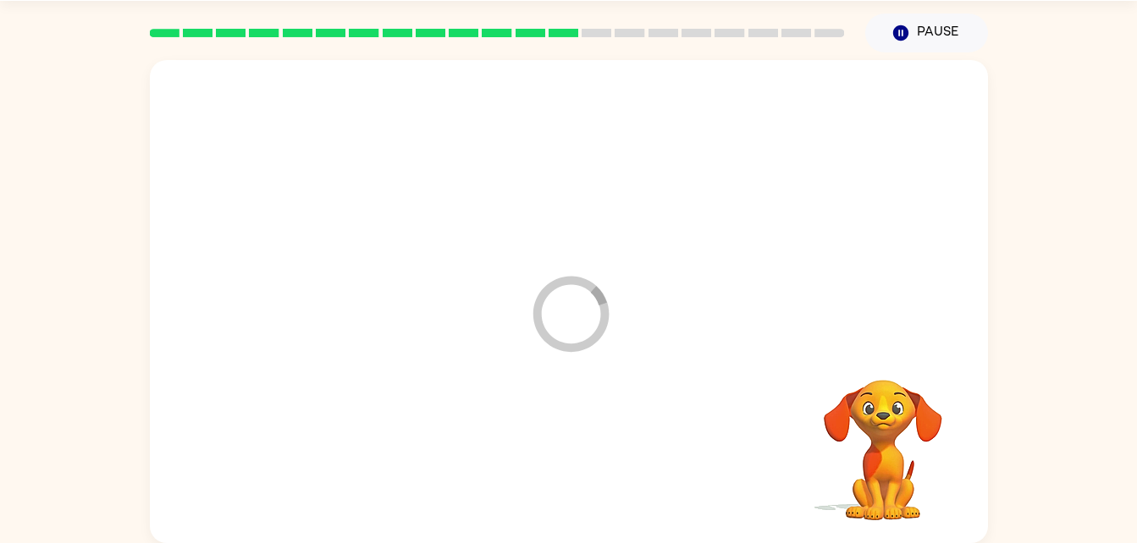
scroll to position [45, 0]
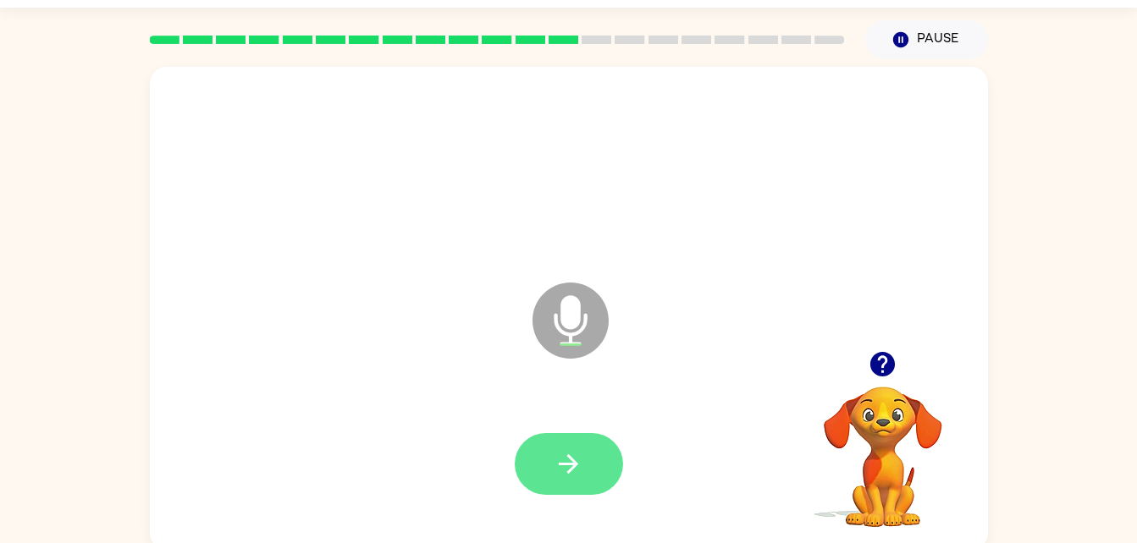
click at [582, 473] on icon "button" at bounding box center [569, 465] width 30 height 30
click at [564, 474] on icon "button" at bounding box center [569, 465] width 30 height 30
click at [582, 455] on icon "button" at bounding box center [569, 465] width 30 height 30
click at [570, 476] on icon "button" at bounding box center [569, 465] width 30 height 30
click at [552, 466] on button "button" at bounding box center [569, 464] width 108 height 62
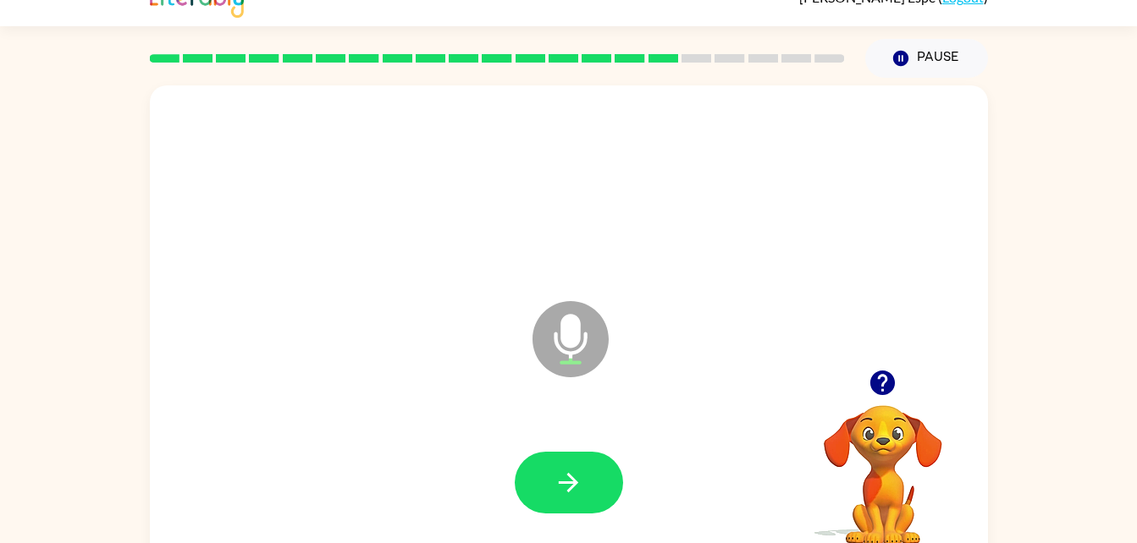
scroll to position [52, 0]
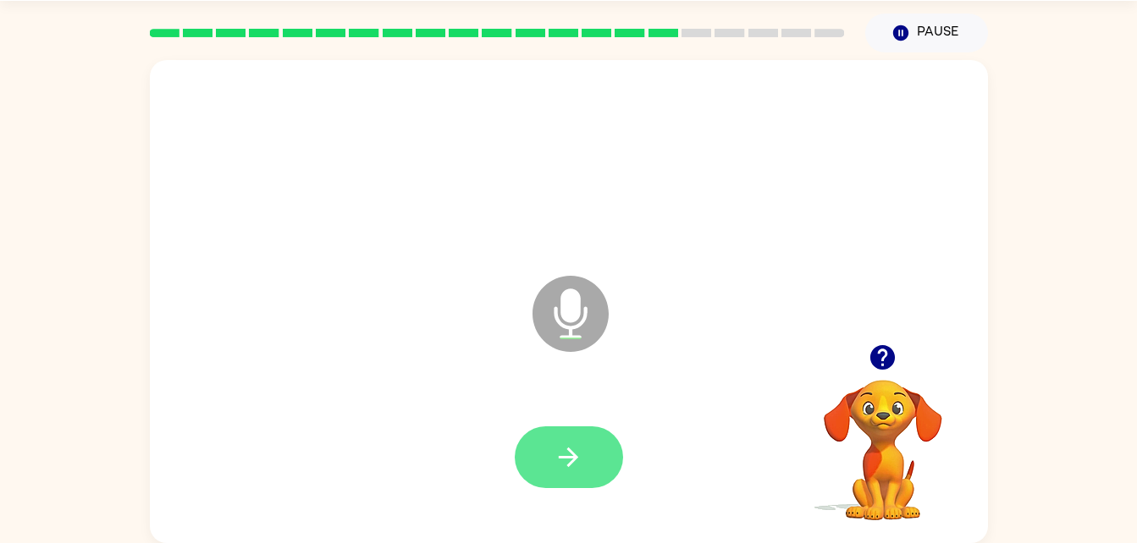
click at [543, 466] on button "button" at bounding box center [569, 458] width 108 height 62
click at [557, 440] on button "button" at bounding box center [569, 458] width 108 height 62
click at [876, 355] on icon "button" at bounding box center [882, 357] width 25 height 25
click at [575, 456] on icon "button" at bounding box center [568, 457] width 19 height 19
click at [544, 477] on button "button" at bounding box center [569, 458] width 108 height 62
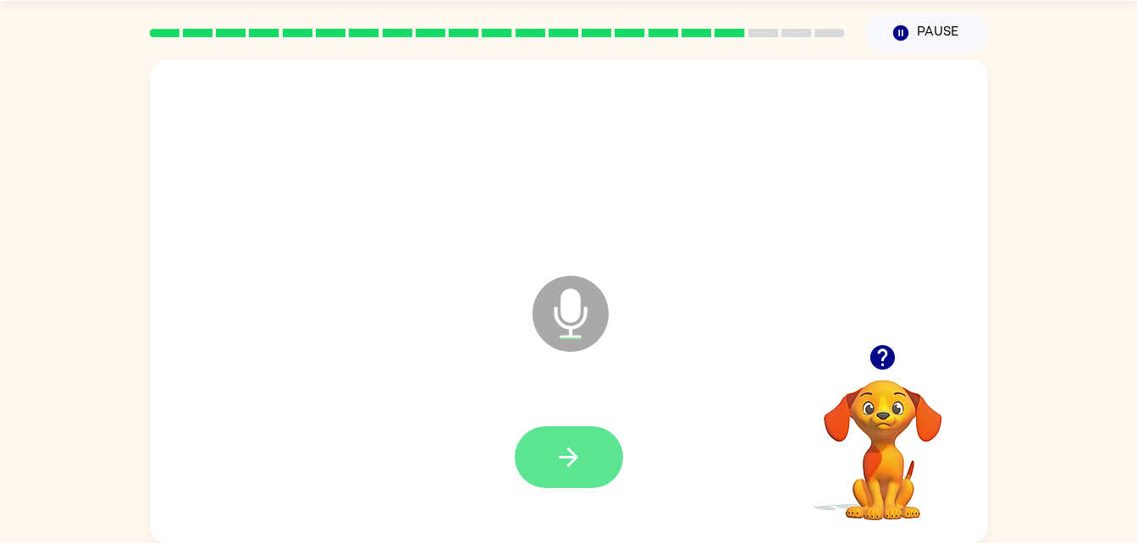
click at [563, 444] on icon "button" at bounding box center [569, 458] width 30 height 30
click at [596, 452] on button "button" at bounding box center [569, 458] width 108 height 62
click at [555, 427] on button "button" at bounding box center [569, 458] width 108 height 62
click at [878, 367] on icon "button" at bounding box center [882, 357] width 25 height 25
click at [589, 452] on button "button" at bounding box center [569, 458] width 108 height 62
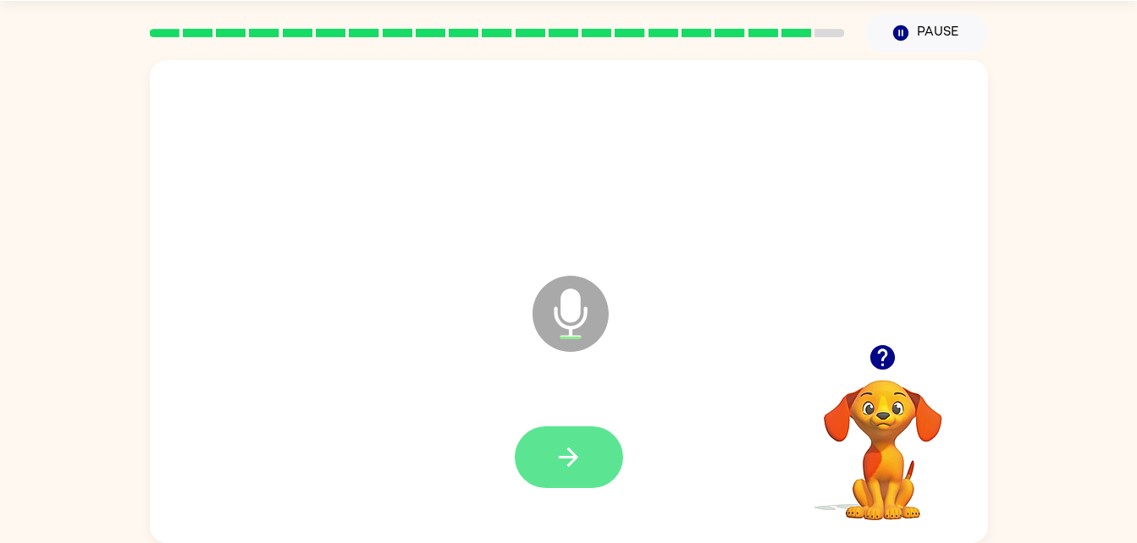
click at [572, 462] on icon "button" at bounding box center [568, 457] width 19 height 19
click at [552, 457] on button "button" at bounding box center [569, 458] width 108 height 62
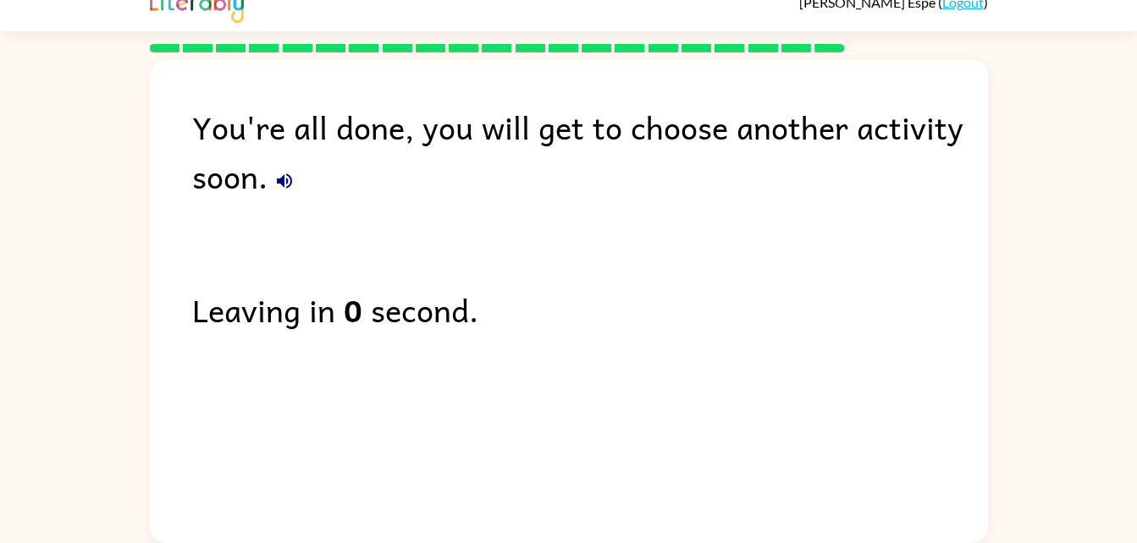
scroll to position [0, 0]
